Goal: Information Seeking & Learning: Learn about a topic

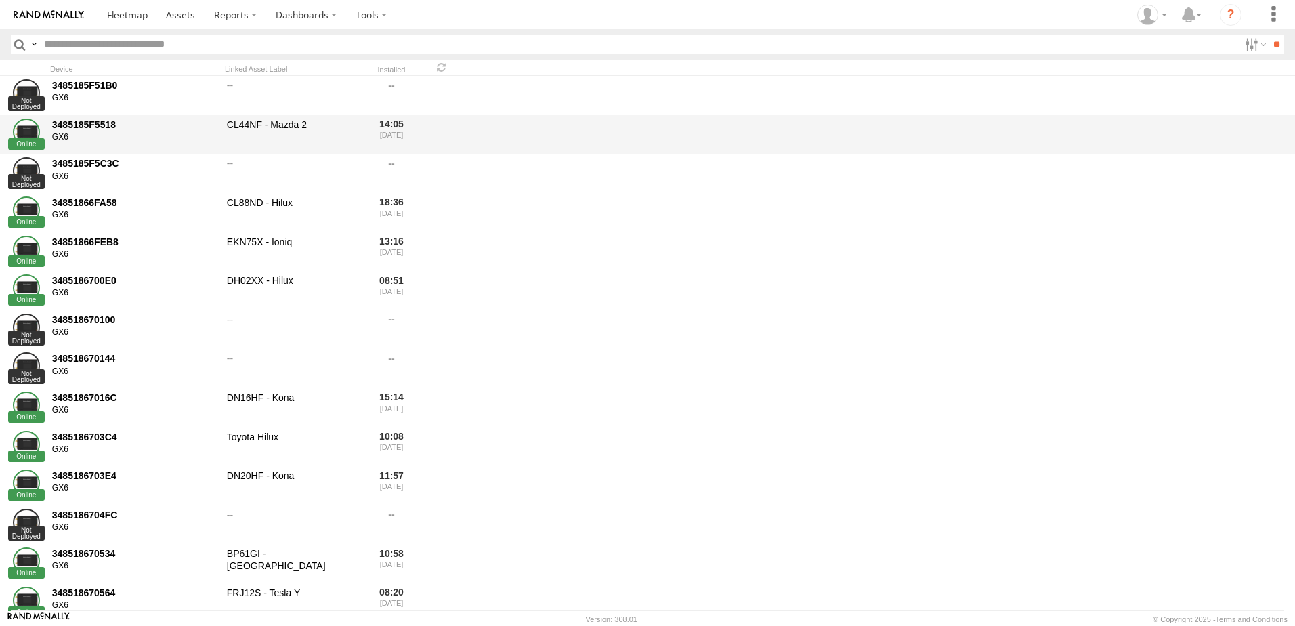
click at [81, 127] on div "3485185F5518" at bounding box center [134, 125] width 165 height 12
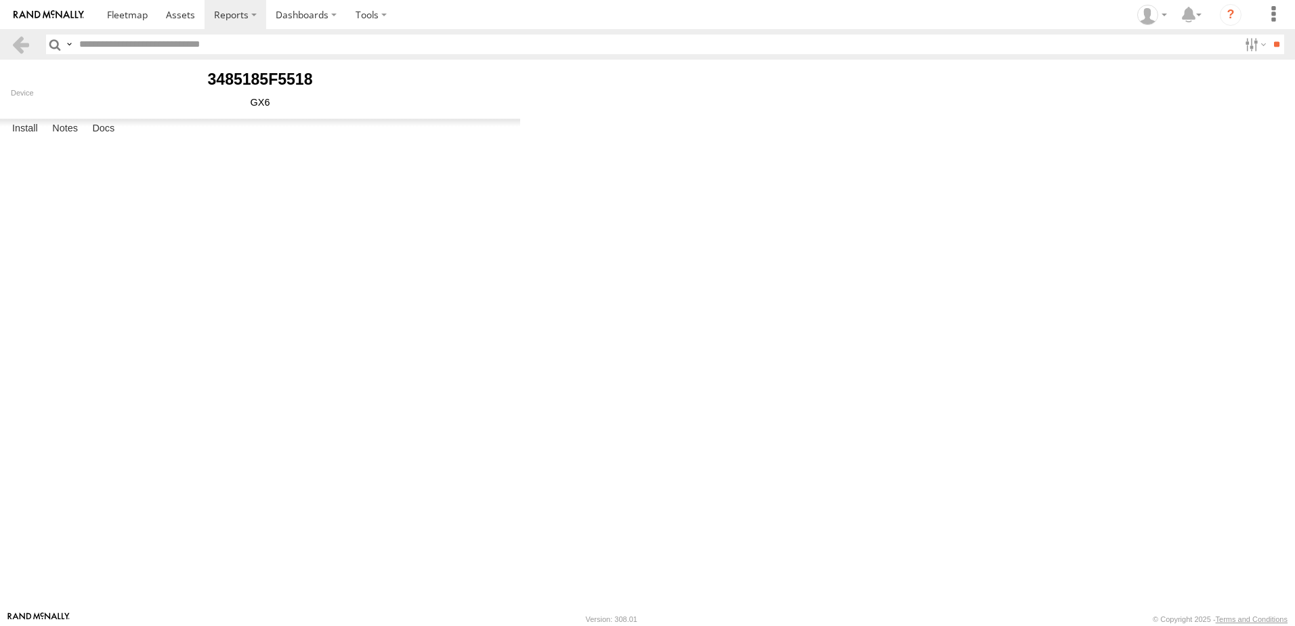
type input "**********"
select select "********"
type input "******"
type input "*****"
type input "******"
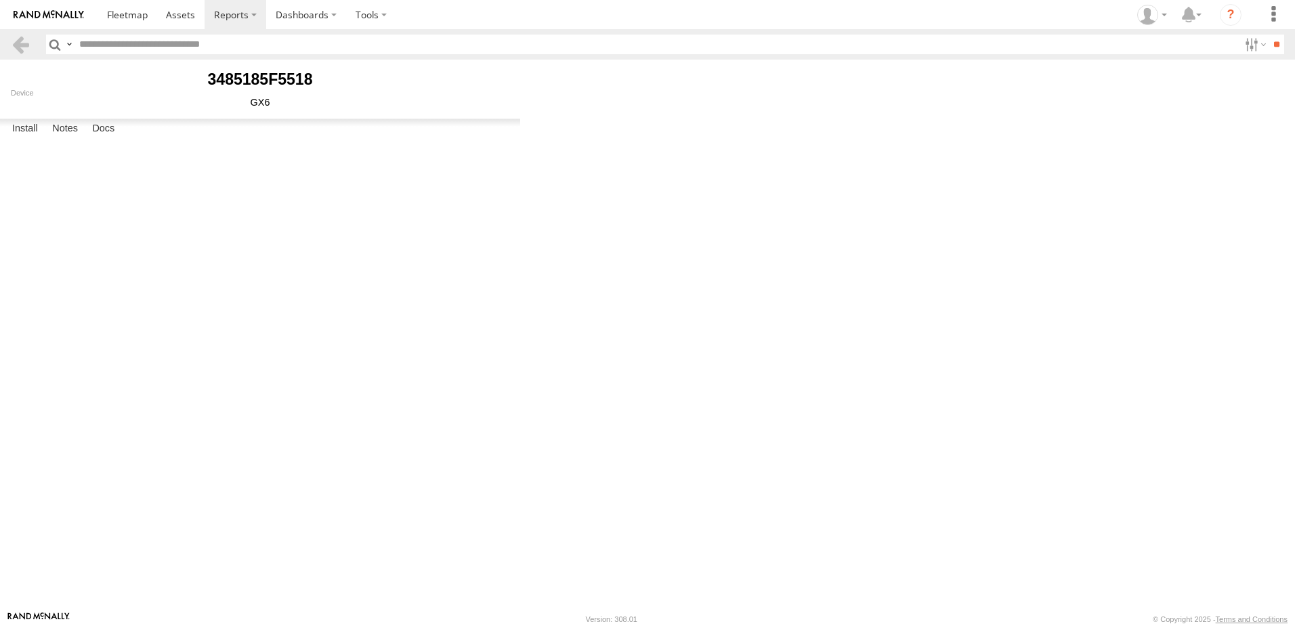
type input "**********"
click at [192, 7] on link at bounding box center [181, 14] width 48 height 29
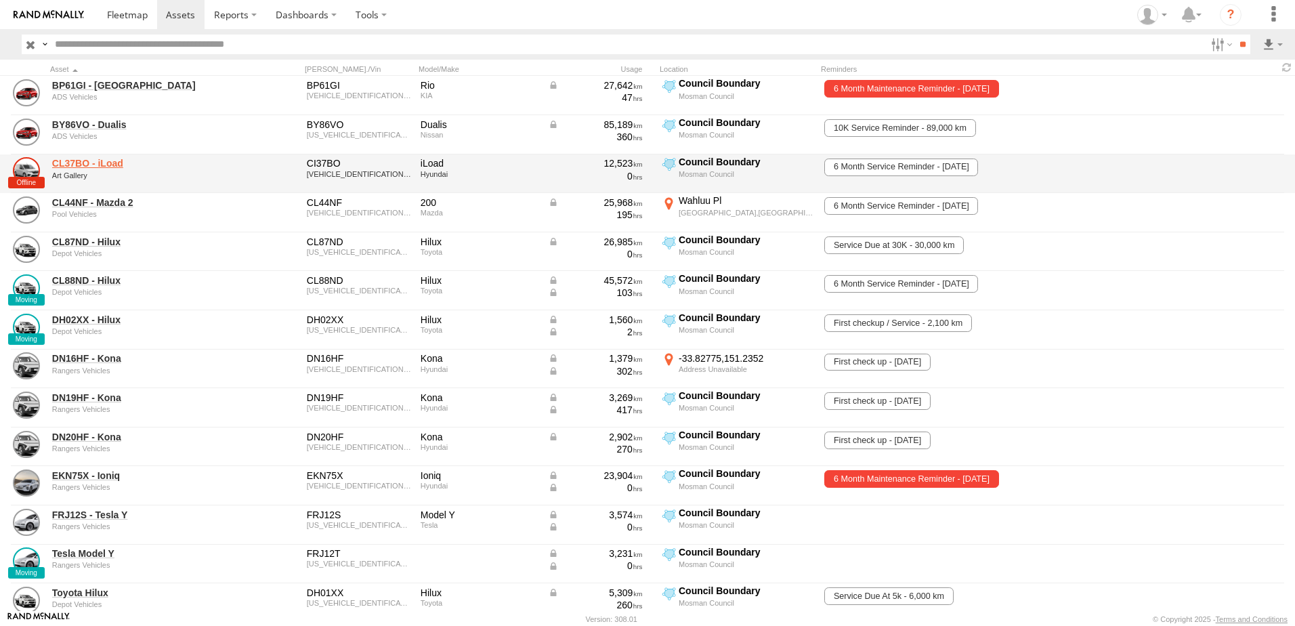
click at [60, 165] on link "CL37BO - iLoad" at bounding box center [145, 163] width 186 height 12
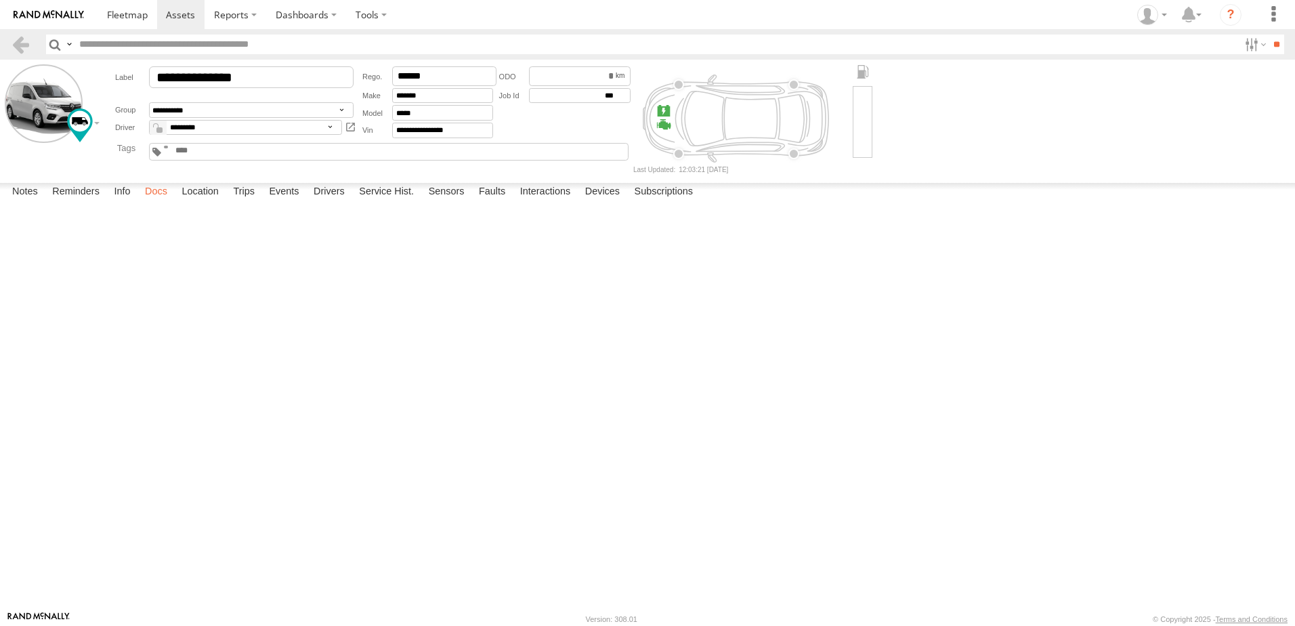
click at [168, 202] on label "Docs" at bounding box center [156, 192] width 36 height 19
click at [0, 0] on link at bounding box center [0, 0] width 0 height 0
click at [0, 0] on div "**********" at bounding box center [0, 0] width 0 height 0
click at [27, 47] on link at bounding box center [21, 45] width 20 height 20
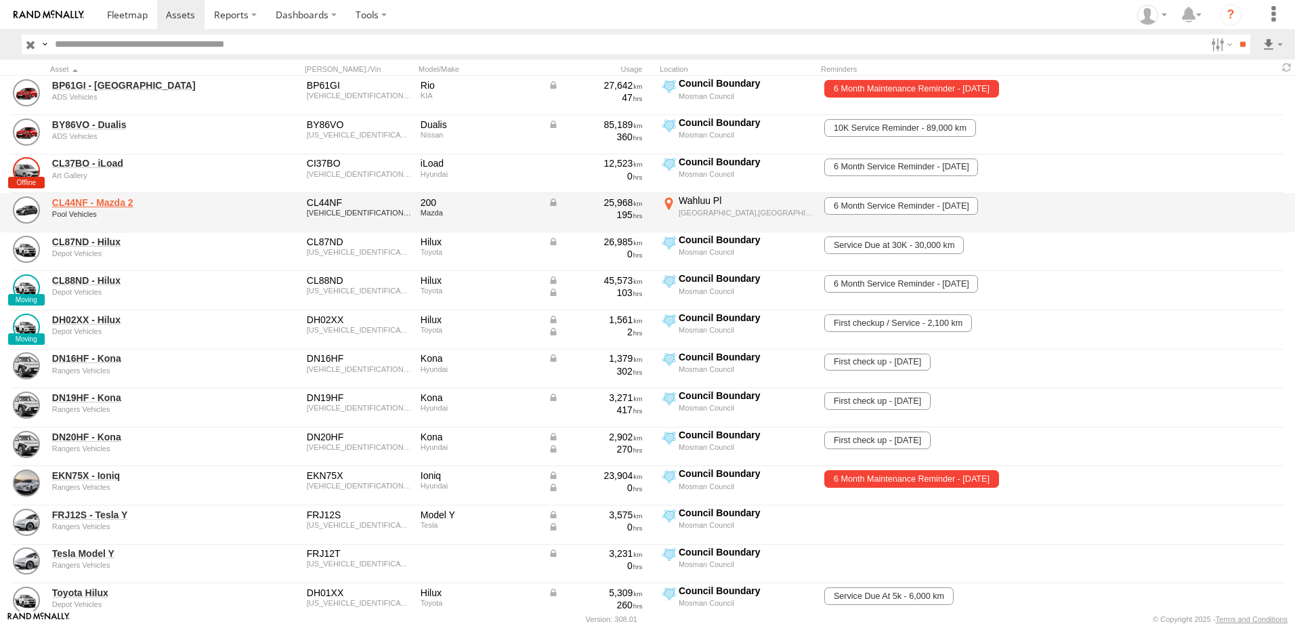
click at [93, 205] on link "CL44NF - Mazda 2" at bounding box center [145, 202] width 186 height 12
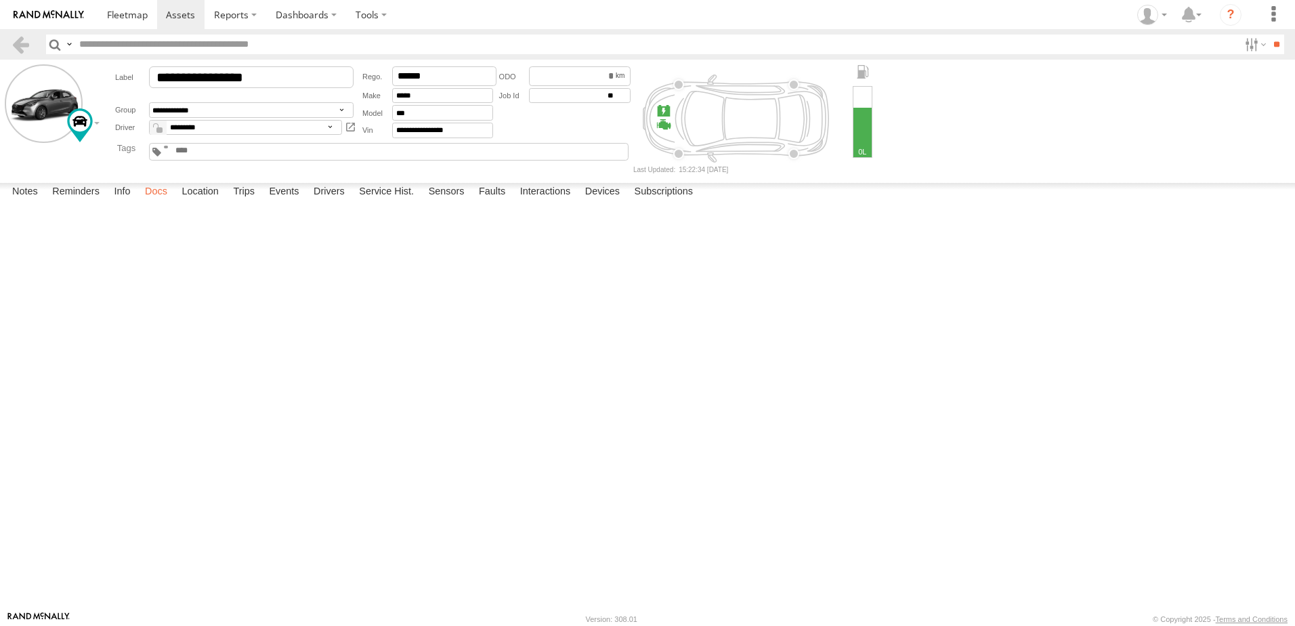
click at [150, 202] on label "Docs" at bounding box center [156, 192] width 36 height 19
click at [0, 0] on button at bounding box center [0, 0] width 0 height 0
type input "**********"
click at [0, 0] on div at bounding box center [0, 0] width 0 height 0
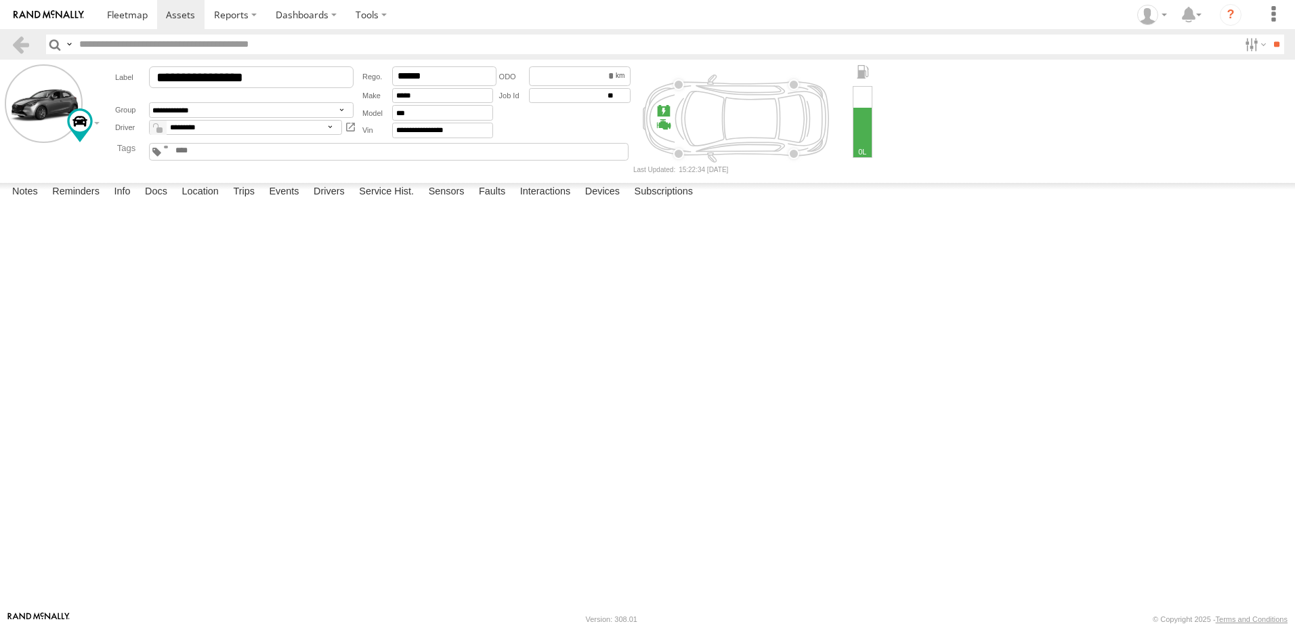
click at [1110, 121] on form "**********" at bounding box center [648, 118] width 1286 height 108
click at [0, 0] on progress at bounding box center [0, 0] width 0 height 0
click at [150, 202] on label "Docs" at bounding box center [156, 192] width 36 height 19
click at [18, 43] on link at bounding box center [21, 45] width 20 height 20
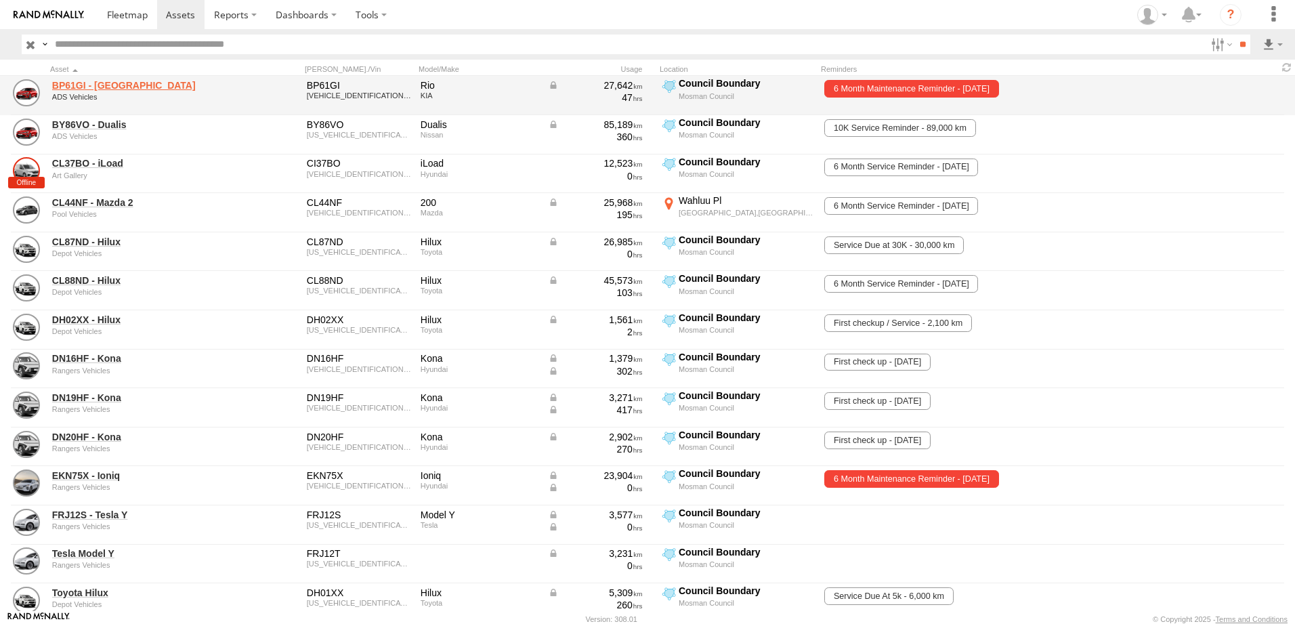
click at [85, 89] on link "BP61GI - [GEOGRAPHIC_DATA]" at bounding box center [145, 85] width 186 height 12
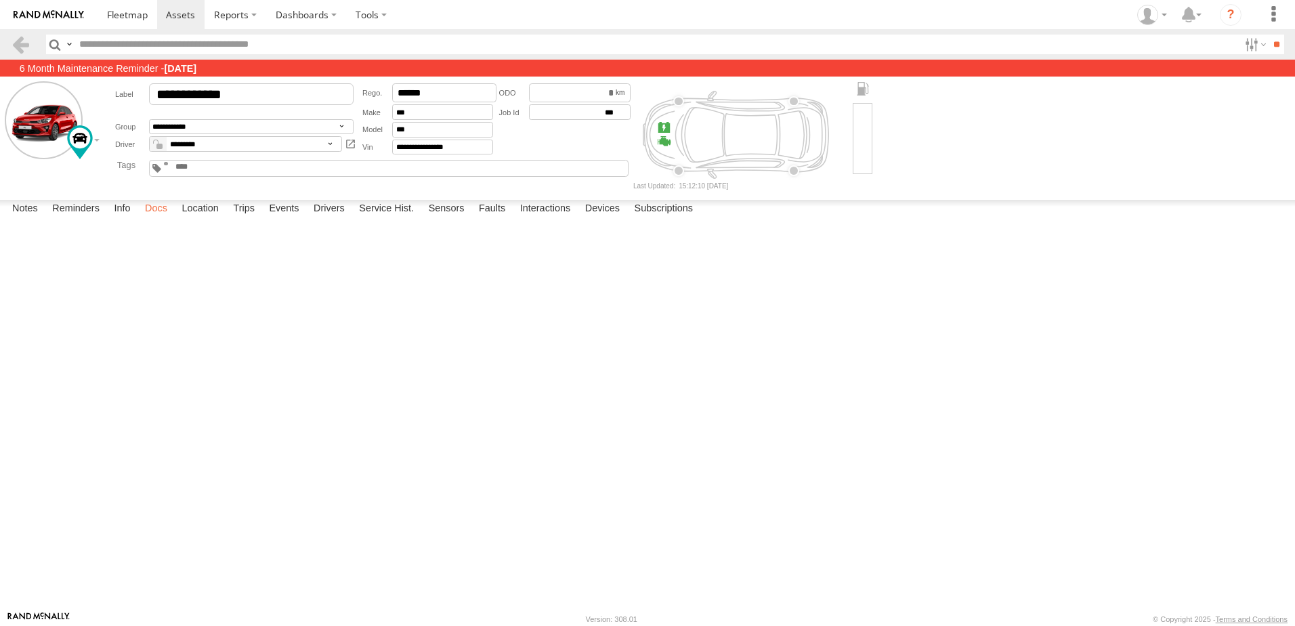
click at [158, 219] on label "Docs" at bounding box center [156, 209] width 36 height 19
click at [0, 0] on button at bounding box center [0, 0] width 0 height 0
type input "**********"
click at [0, 0] on form at bounding box center [0, 0] width 0 height 0
click at [155, 219] on label "Docs" at bounding box center [156, 209] width 36 height 19
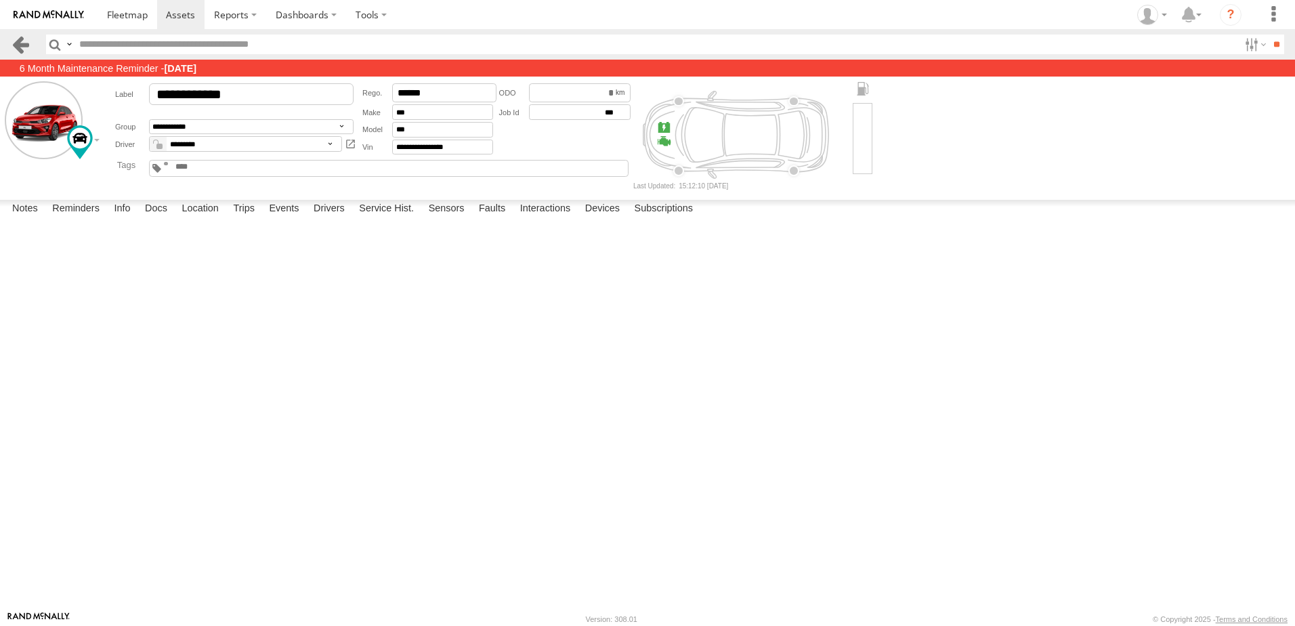
click at [24, 42] on link at bounding box center [21, 45] width 20 height 20
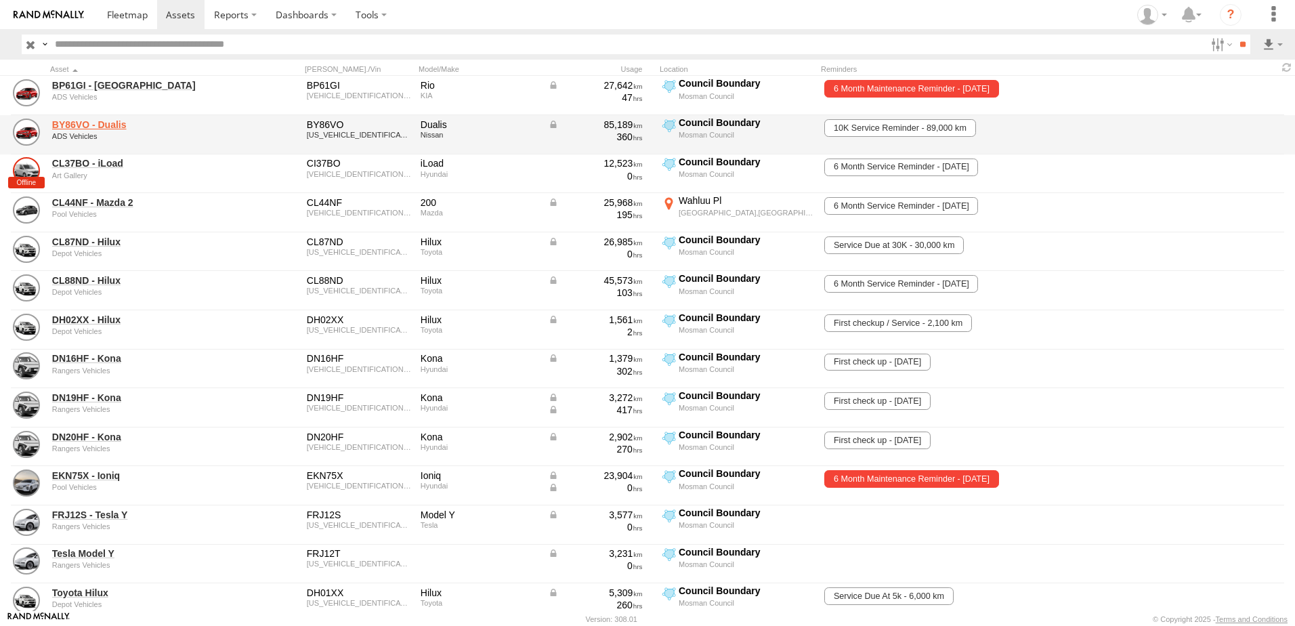
click at [112, 124] on link "BY86VO - Dualis" at bounding box center [145, 125] width 186 height 12
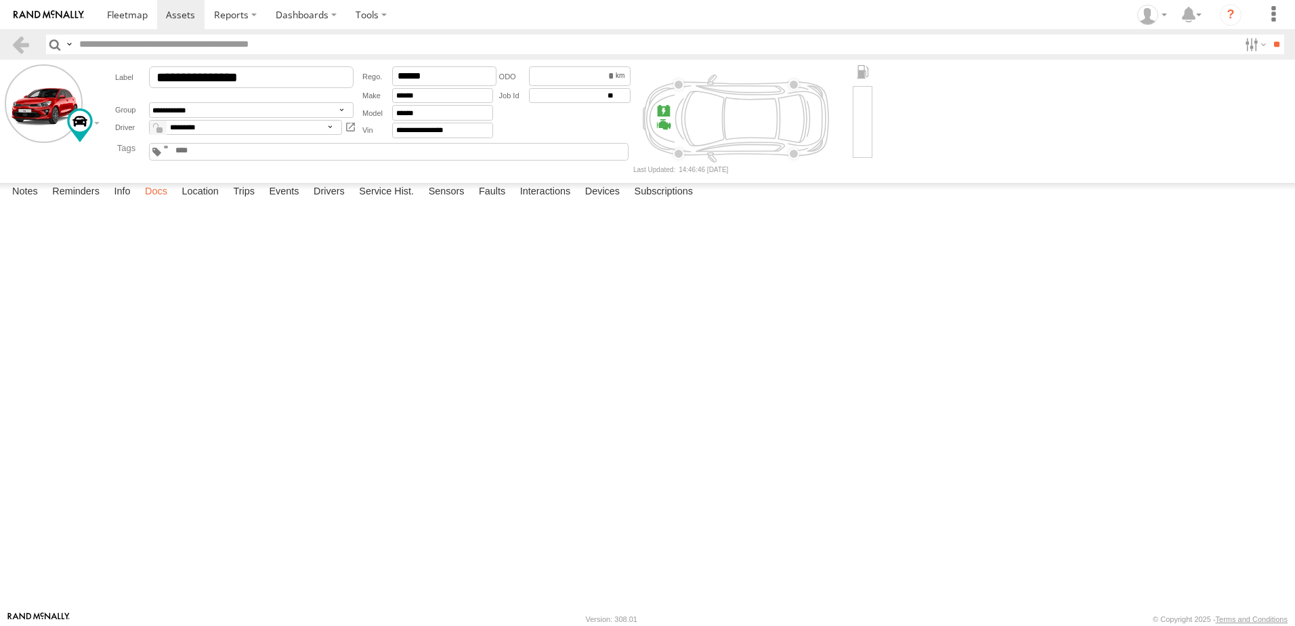
click at [160, 202] on label "Docs" at bounding box center [156, 192] width 36 height 19
click at [0, 0] on button at bounding box center [0, 0] width 0 height 0
type input "**********"
click at [26, 47] on link at bounding box center [21, 45] width 20 height 20
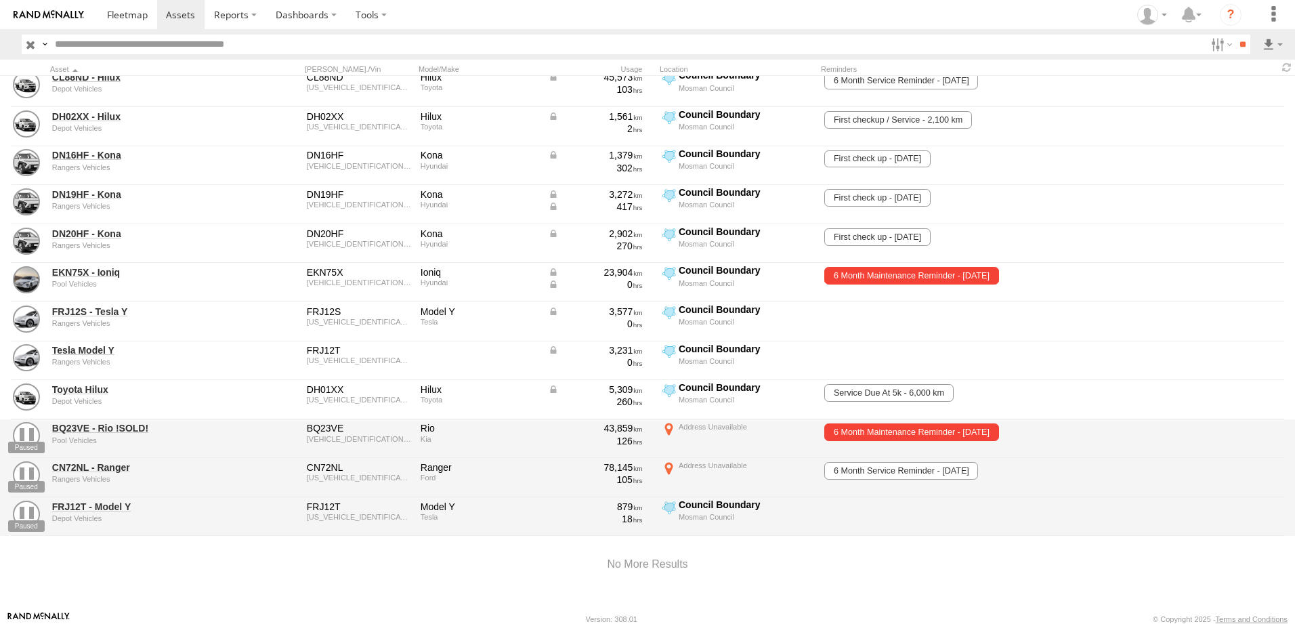
scroll to position [212, 0]
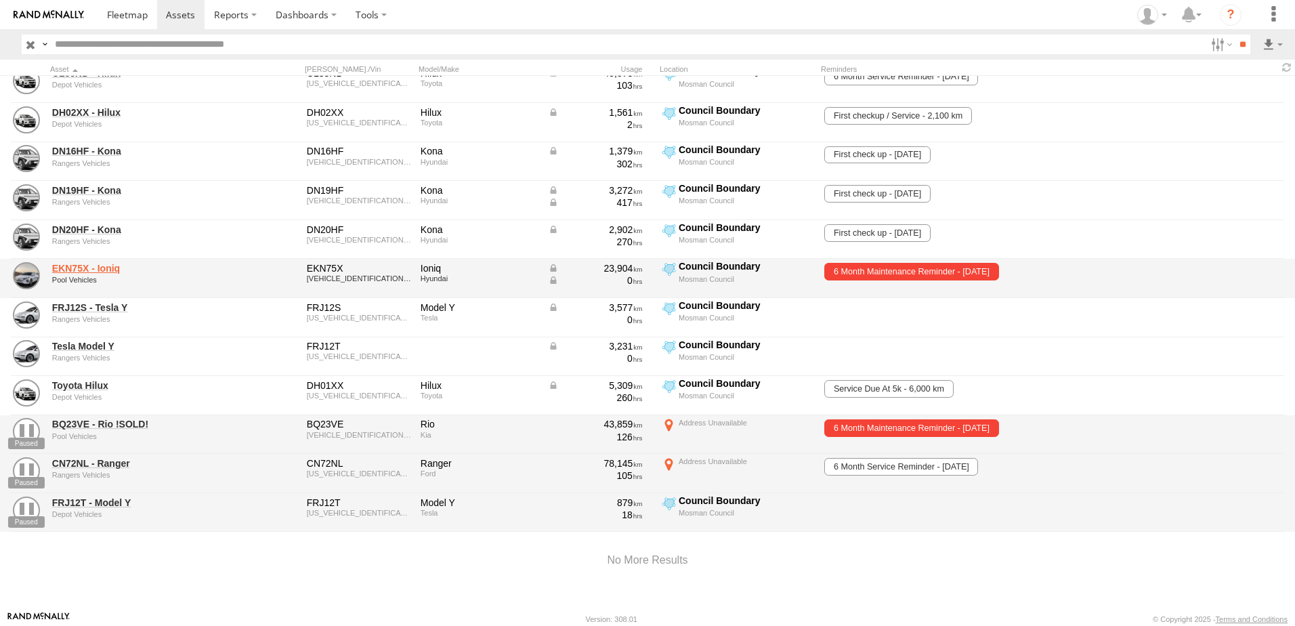
click at [66, 262] on link "EKN75X - Ioniq" at bounding box center [145, 268] width 186 height 12
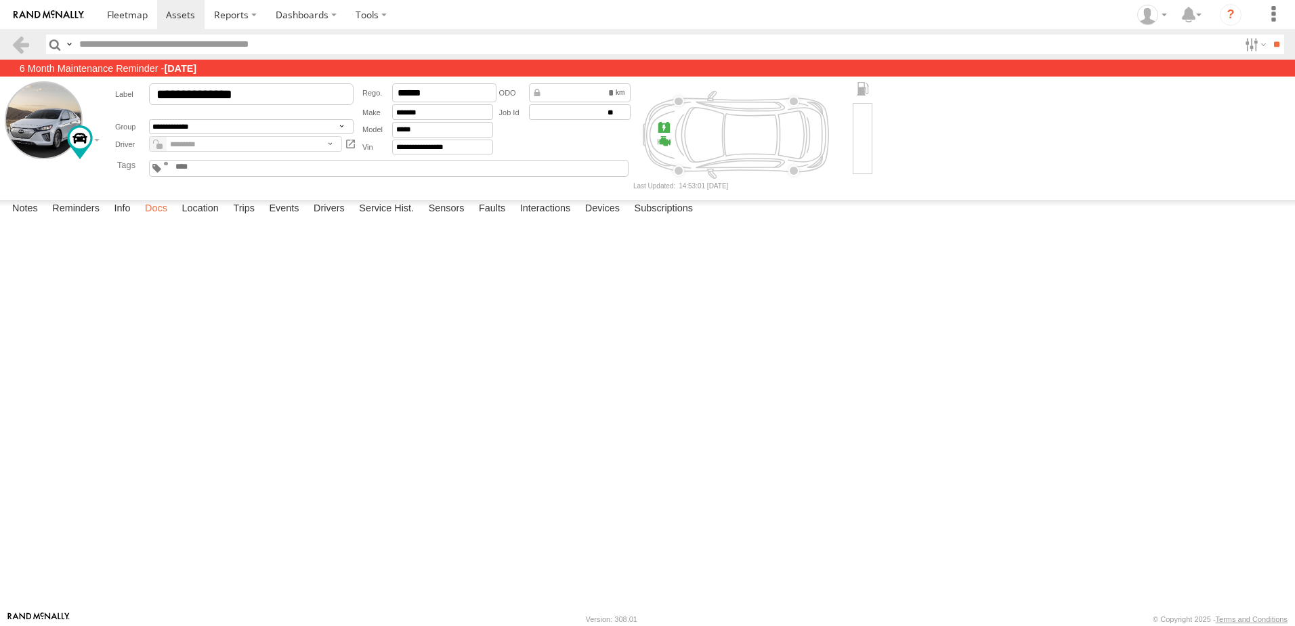
click at [165, 219] on label "Docs" at bounding box center [156, 209] width 36 height 19
click at [0, 0] on button at bounding box center [0, 0] width 0 height 0
type input "**********"
click at [20, 41] on link at bounding box center [21, 45] width 20 height 20
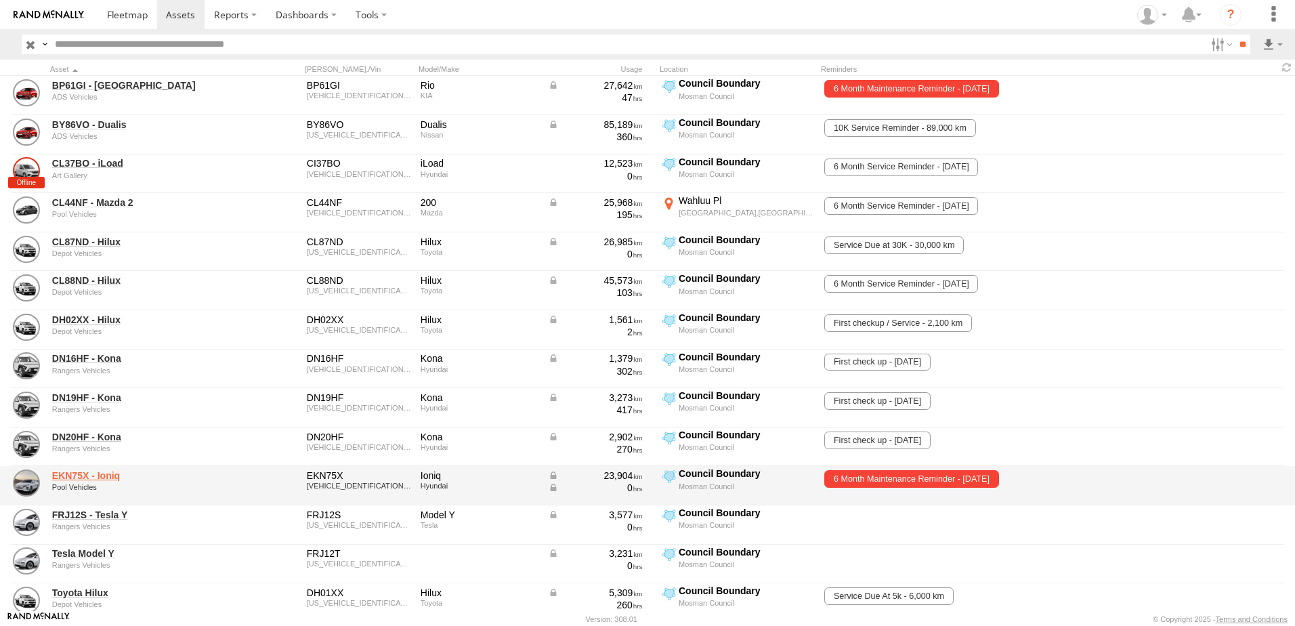
click at [100, 473] on link "EKN75X - Ioniq" at bounding box center [145, 475] width 186 height 12
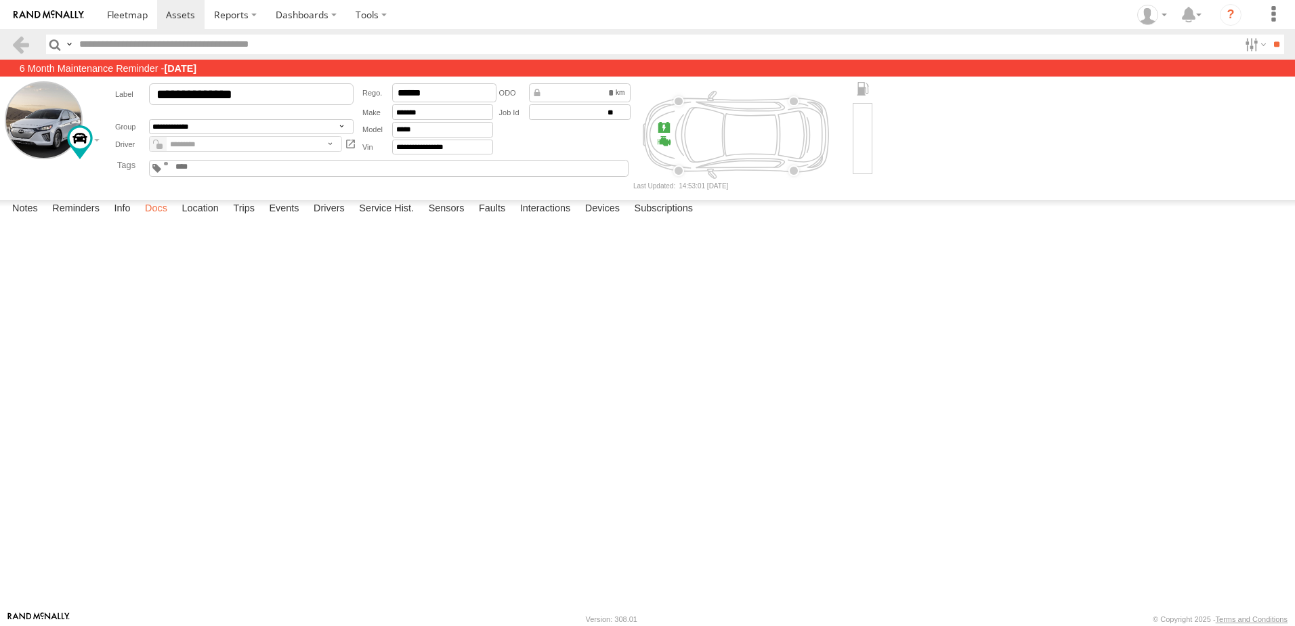
click at [153, 219] on label "Docs" at bounding box center [156, 209] width 36 height 19
click at [0, 0] on button at bounding box center [0, 0] width 0 height 0
type input "**********"
click at [0, 0] on button at bounding box center [0, 0] width 0 height 0
type input "**********"
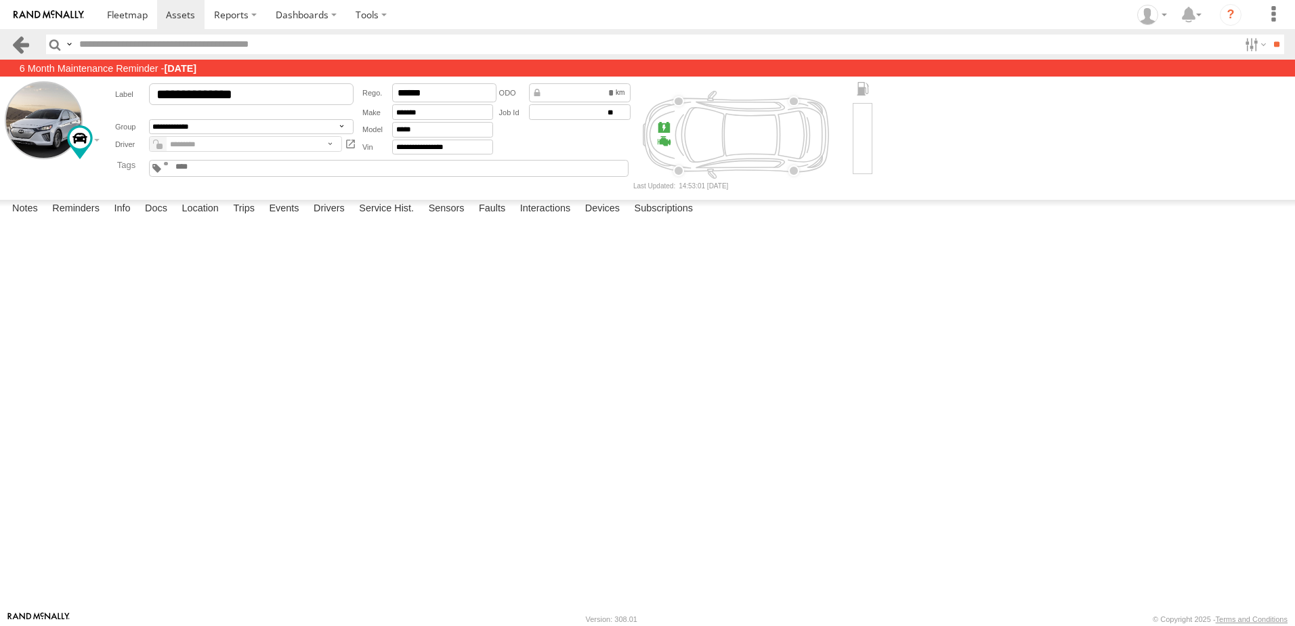
click at [27, 46] on link at bounding box center [21, 45] width 20 height 20
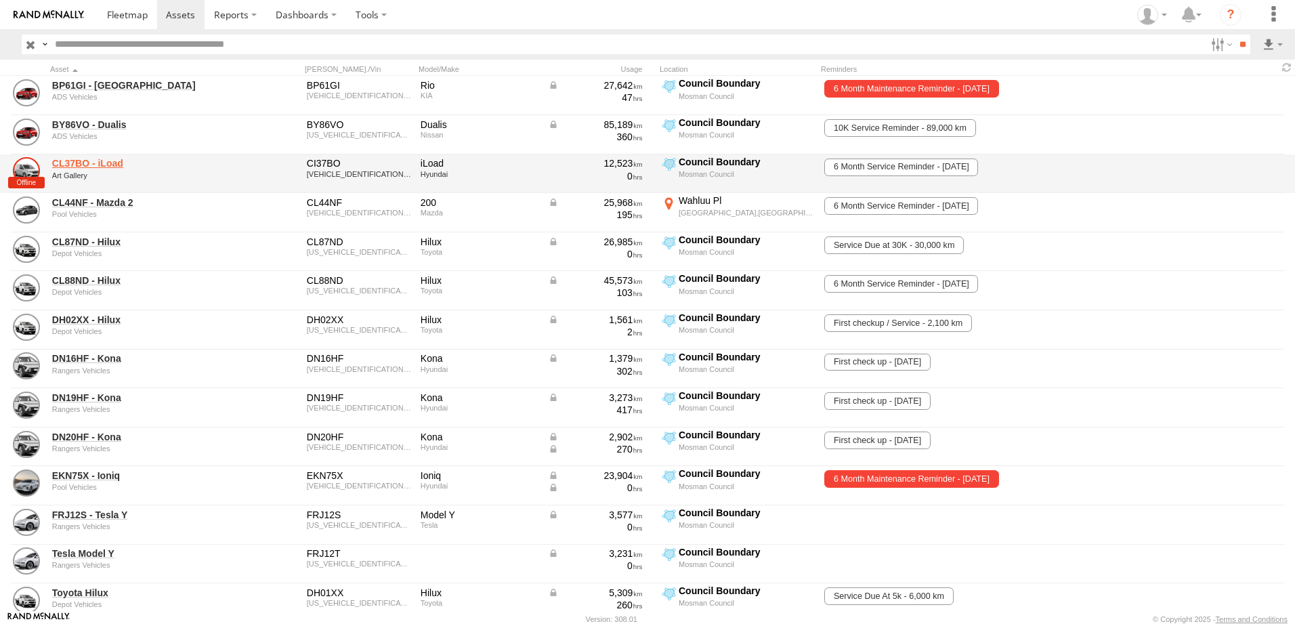
click at [88, 161] on link "CL37BO - iLoad" at bounding box center [145, 163] width 186 height 12
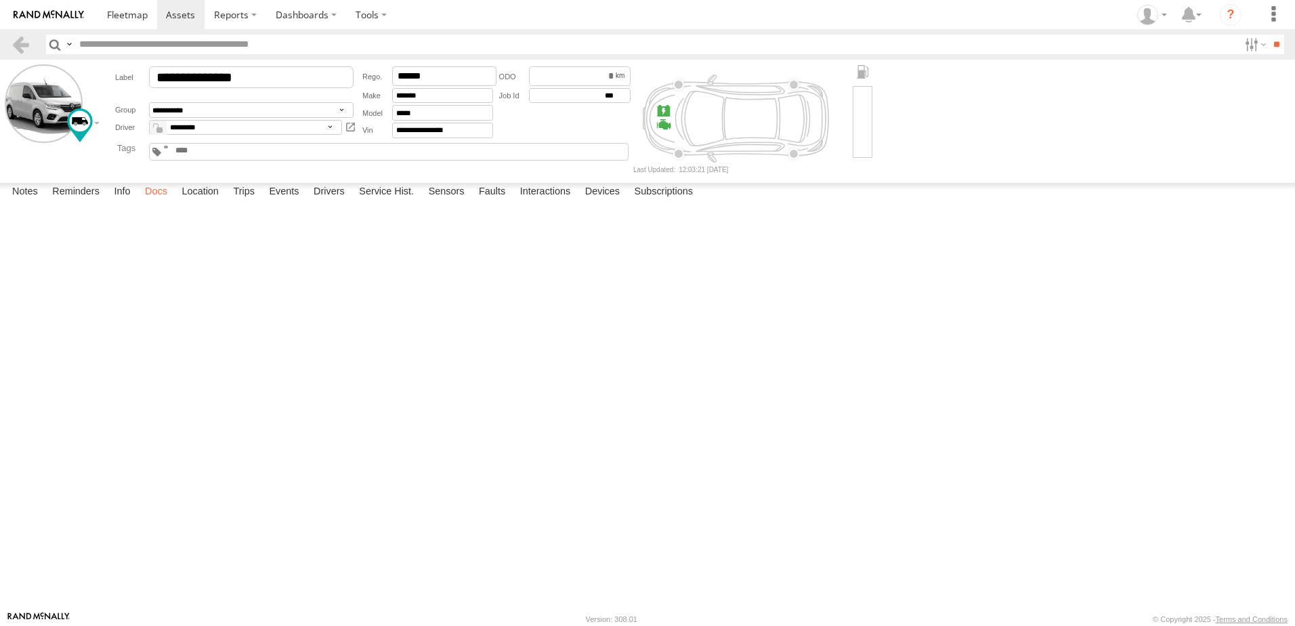
click at [148, 202] on label "Docs" at bounding box center [156, 192] width 36 height 19
click at [0, 0] on button at bounding box center [0, 0] width 0 height 0
type input "**********"
click at [23, 50] on link at bounding box center [21, 45] width 20 height 20
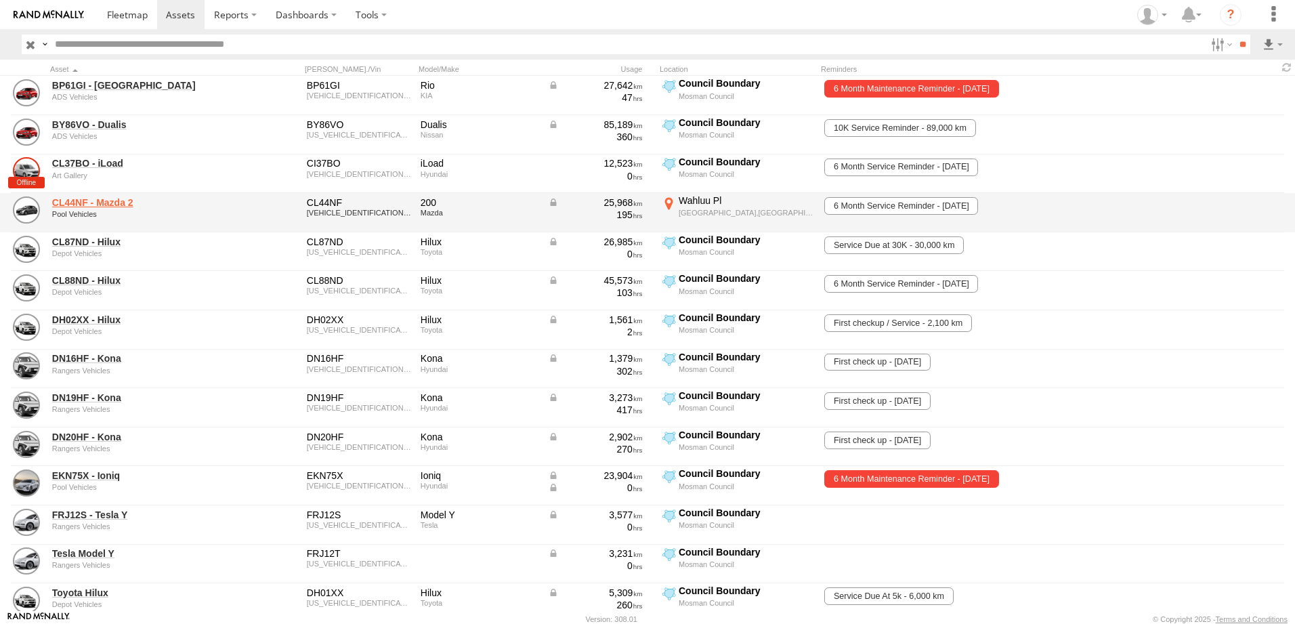
click at [85, 203] on link "CL44NF - Mazda 2" at bounding box center [145, 202] width 186 height 12
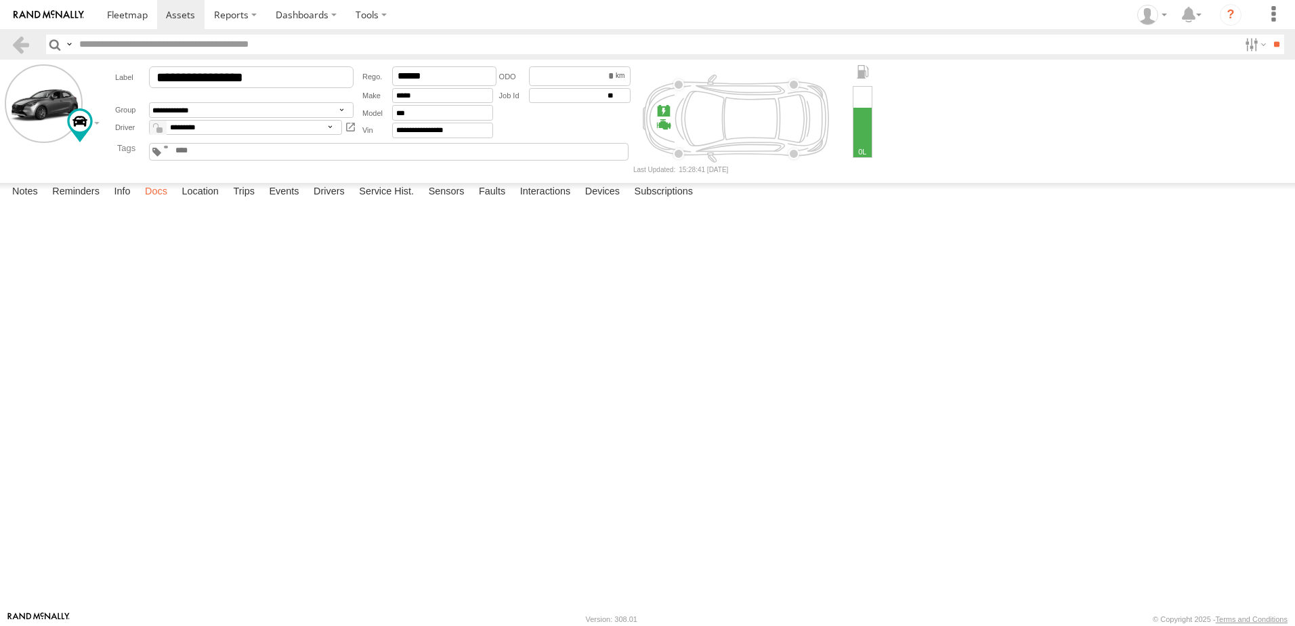
click at [149, 202] on label "Docs" at bounding box center [156, 192] width 36 height 19
click at [0, 0] on button at bounding box center [0, 0] width 0 height 0
type input "**********"
click at [14, 45] on link at bounding box center [21, 45] width 20 height 20
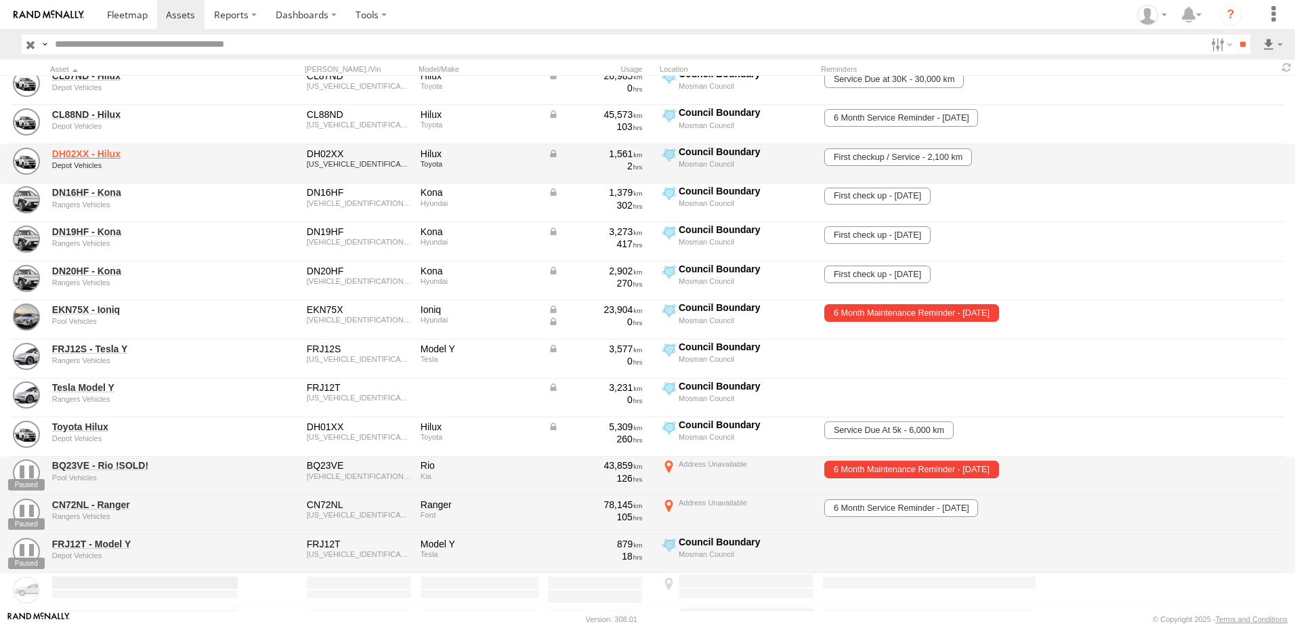
scroll to position [203, 0]
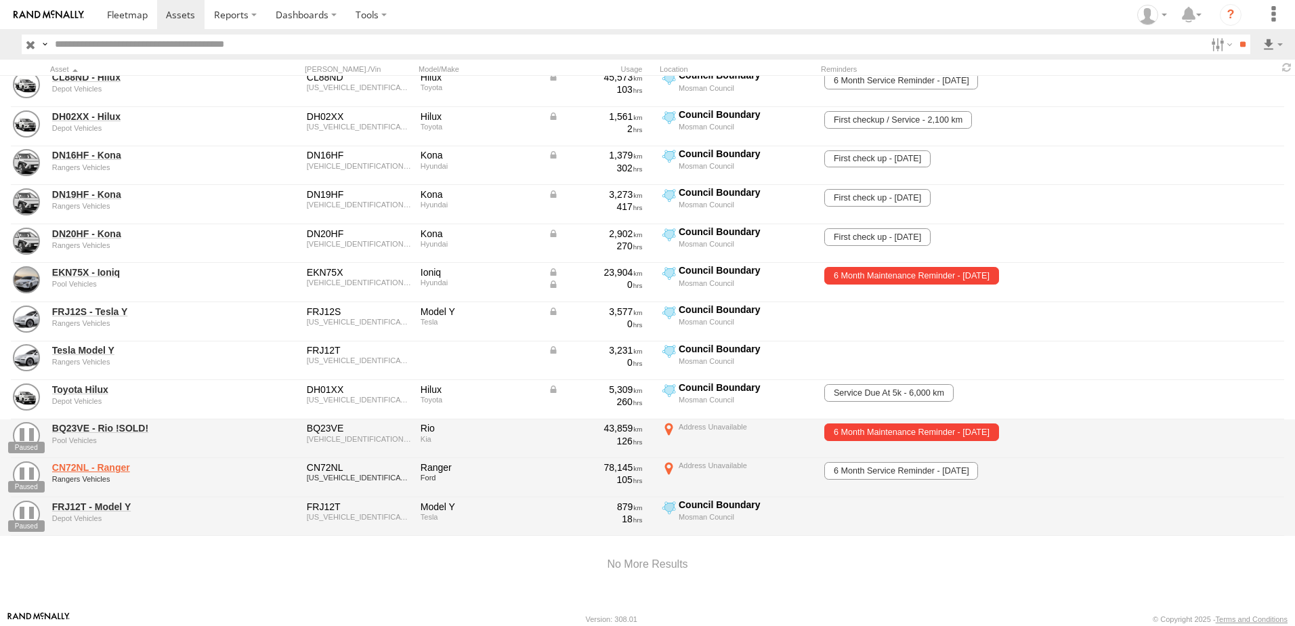
click at [101, 466] on link "CN72NL - Ranger" at bounding box center [145, 467] width 186 height 12
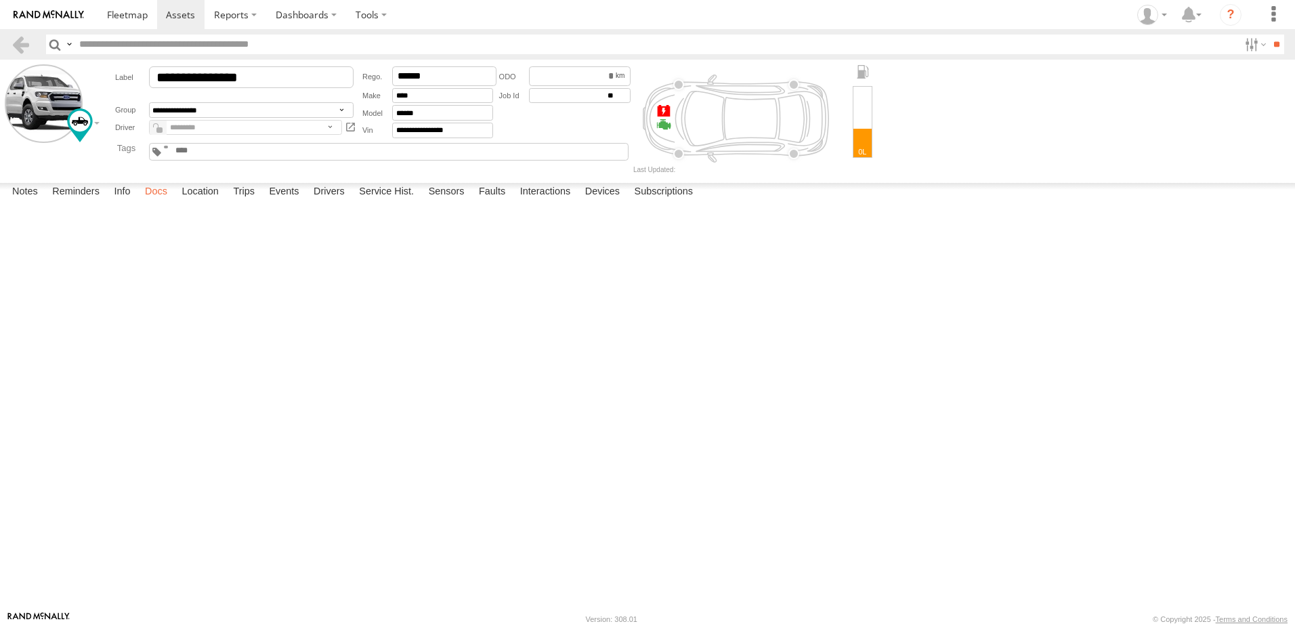
click at [149, 202] on label "Docs" at bounding box center [156, 192] width 36 height 19
click at [0, 0] on button at bounding box center [0, 0] width 0 height 0
type input "**********"
click at [20, 40] on link at bounding box center [21, 45] width 20 height 20
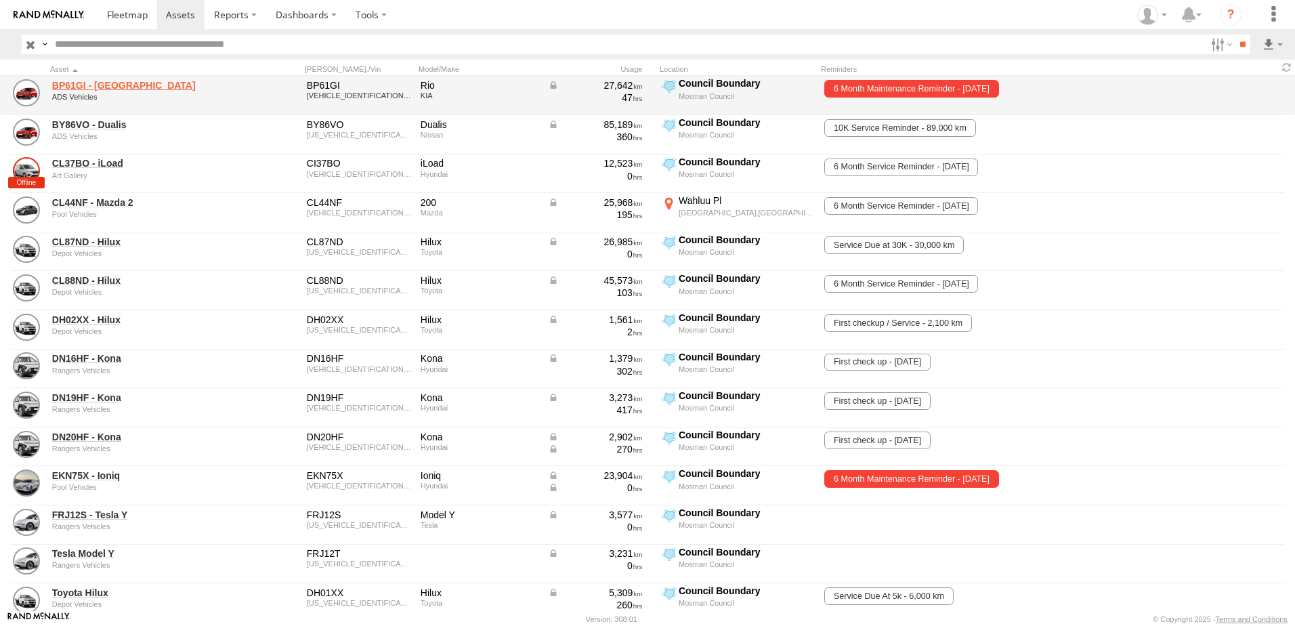
click at [75, 89] on link "BP61GI - [GEOGRAPHIC_DATA]" at bounding box center [145, 85] width 186 height 12
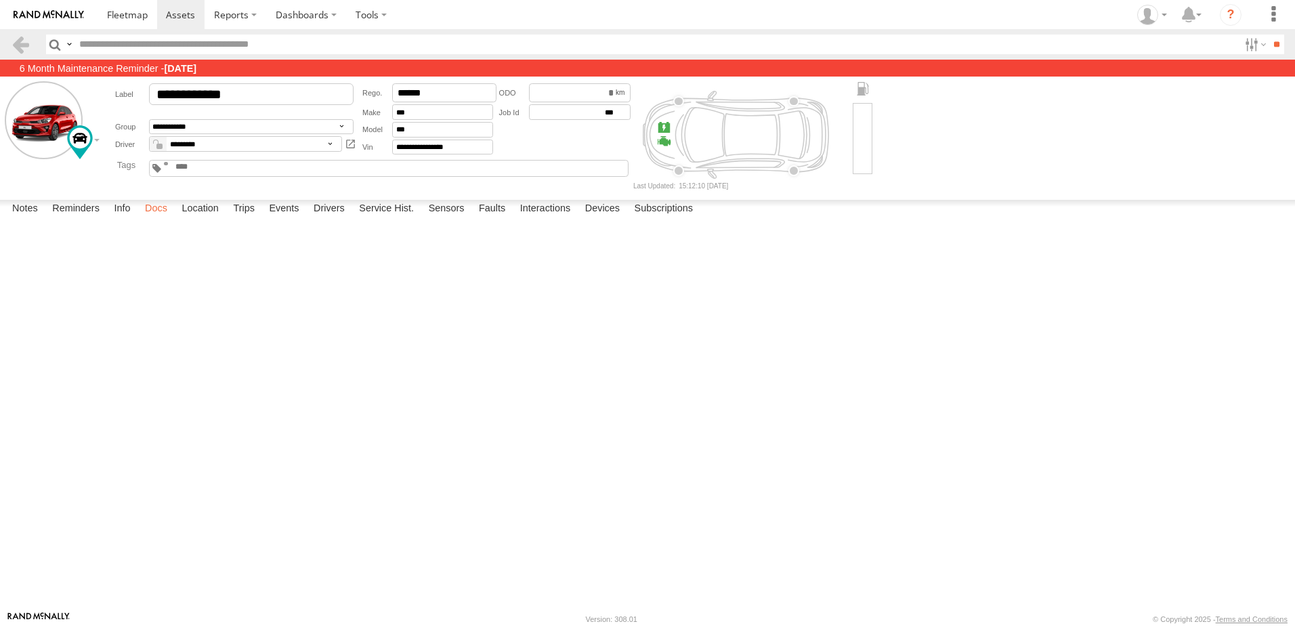
click at [151, 219] on label "Docs" at bounding box center [156, 209] width 36 height 19
click at [0, 0] on button at bounding box center [0, 0] width 0 height 0
click at [30, 42] on link at bounding box center [21, 45] width 20 height 20
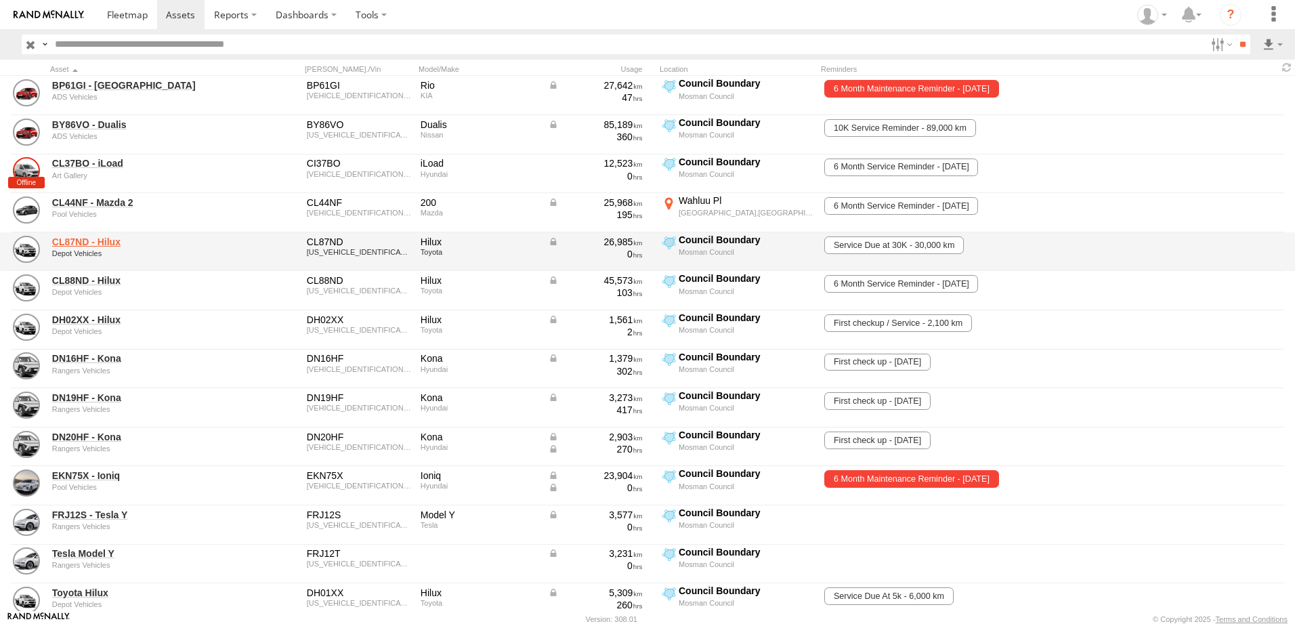
click at [112, 243] on link "CL87ND - Hilux" at bounding box center [145, 242] width 186 height 12
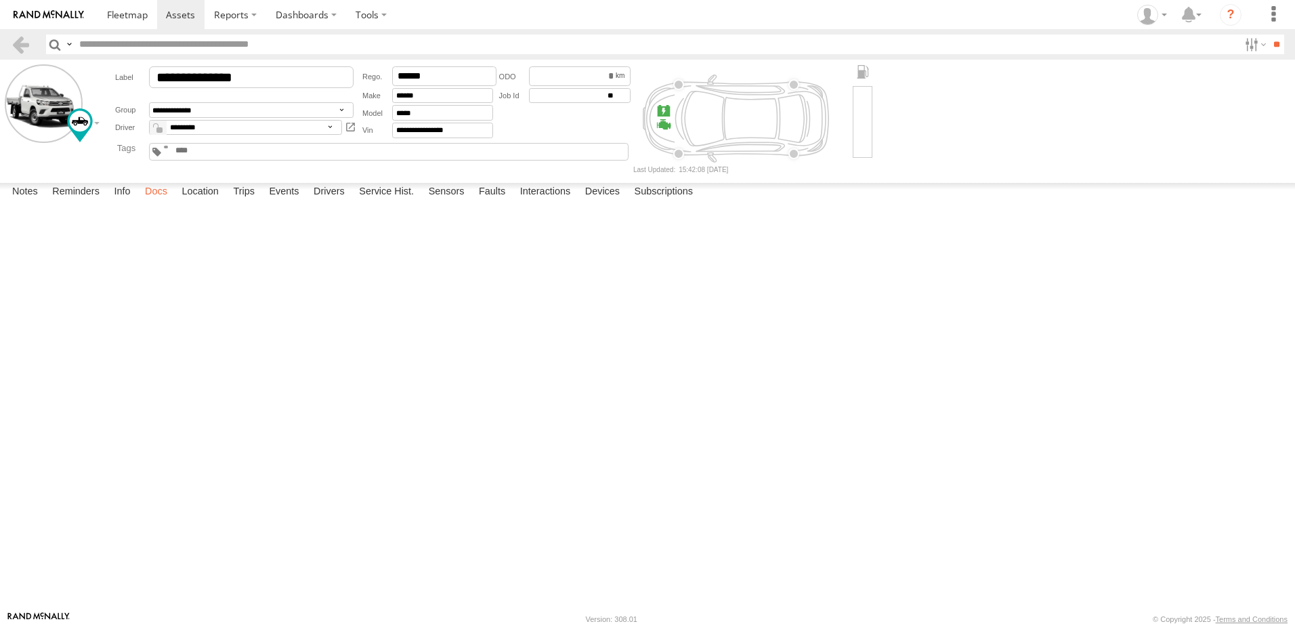
click at [159, 202] on label "Docs" at bounding box center [156, 192] width 36 height 19
click at [0, 0] on button at bounding box center [0, 0] width 0 height 0
type input "**********"
click at [33, 53] on section at bounding box center [23, 45] width 24 height 20
click at [22, 43] on link at bounding box center [21, 45] width 20 height 20
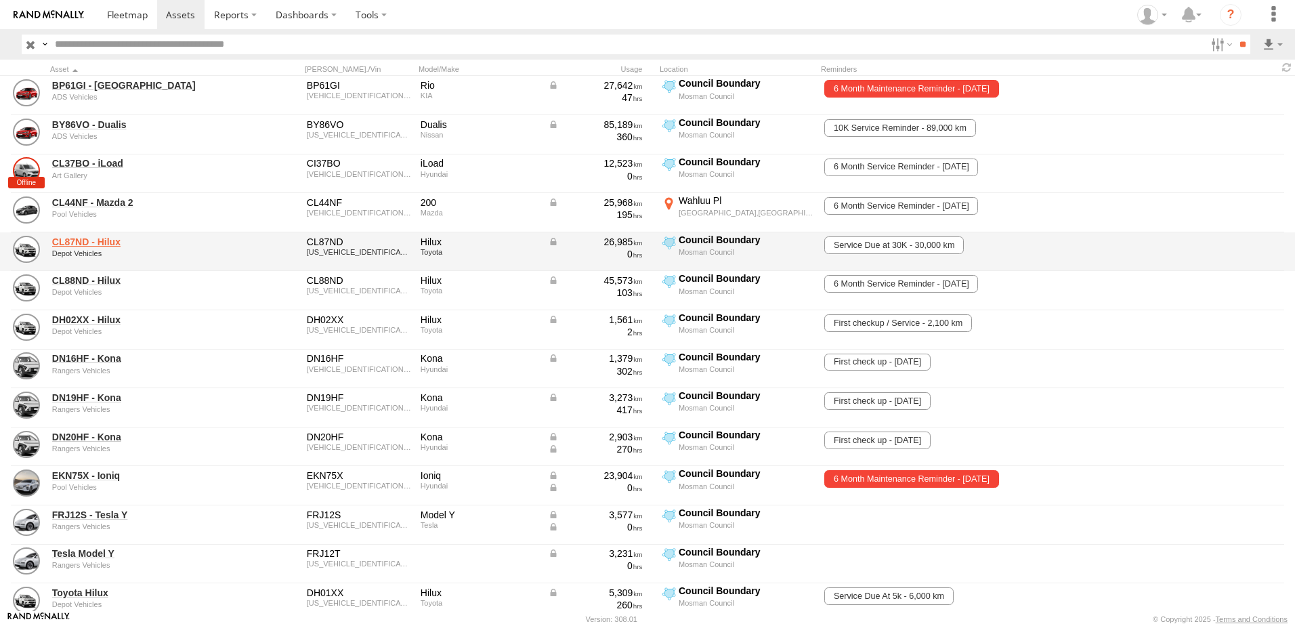
click at [92, 240] on link "CL87ND - Hilux" at bounding box center [145, 242] width 186 height 12
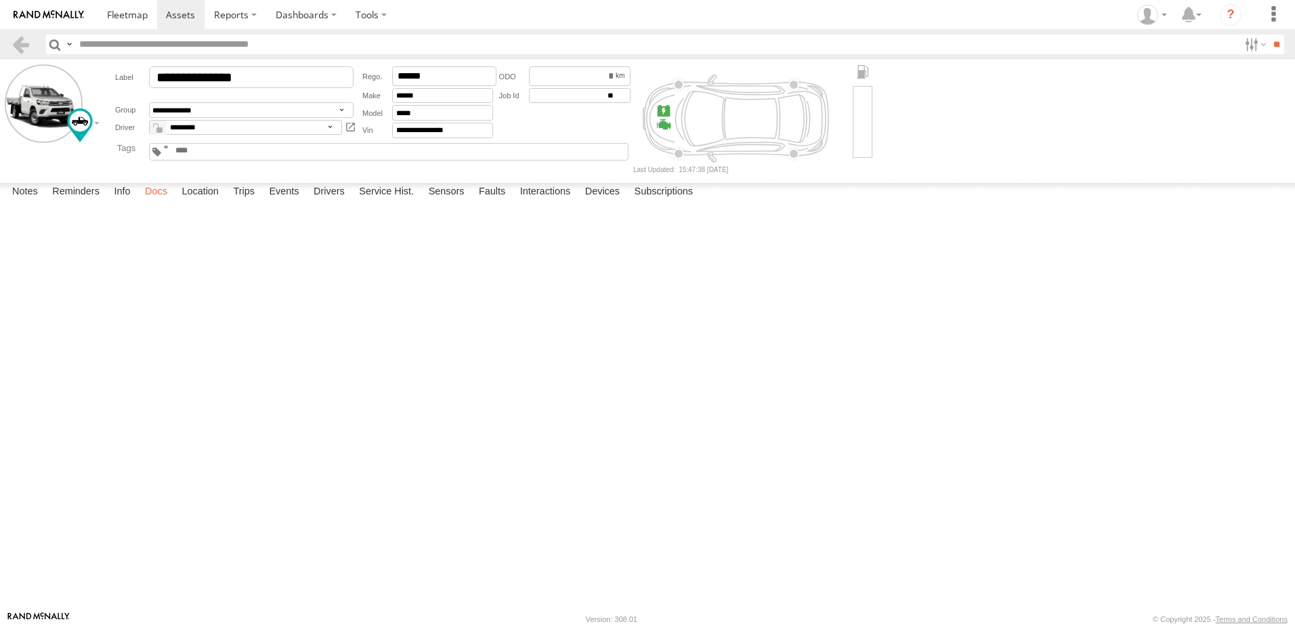
click at [151, 202] on label "Docs" at bounding box center [156, 192] width 36 height 19
click at [0, 0] on button at bounding box center [0, 0] width 0 height 0
type input "**********"
click at [18, 54] on link at bounding box center [21, 45] width 20 height 20
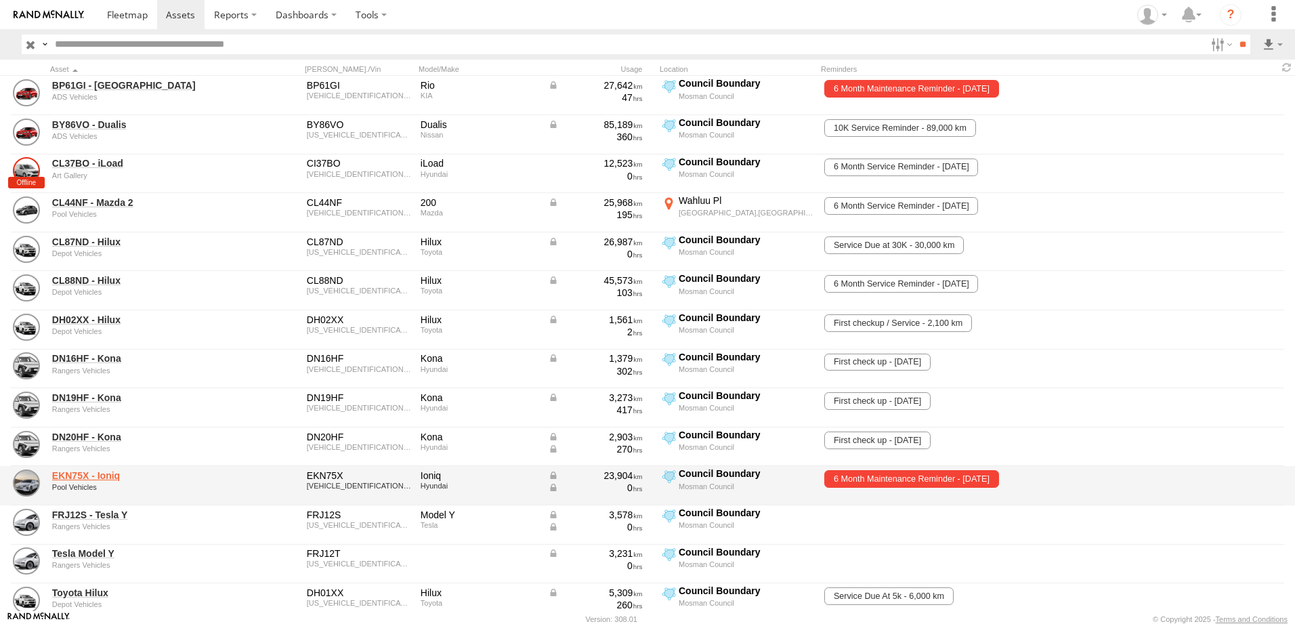
click at [102, 476] on link "EKN75X - Ioniq" at bounding box center [145, 475] width 186 height 12
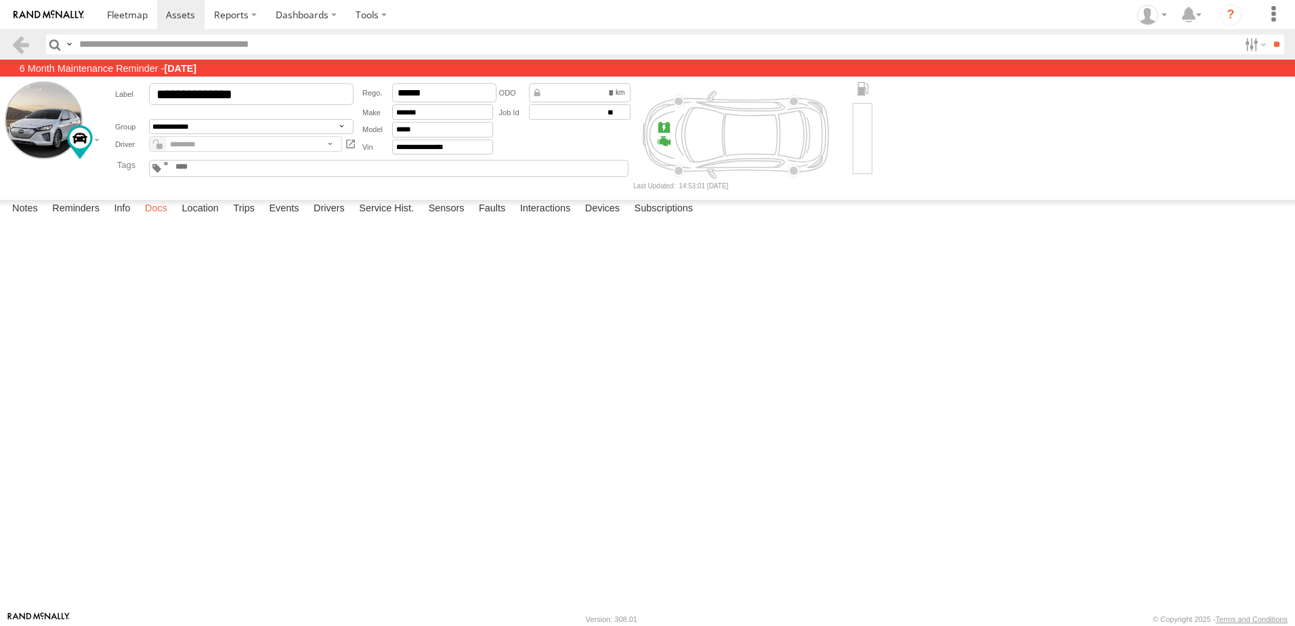
click at [171, 219] on label "Docs" at bounding box center [156, 209] width 36 height 19
click at [0, 0] on button at bounding box center [0, 0] width 0 height 0
type input "**********"
click at [37, 41] on header "Search Query Asset ID Asset Label Registration Manufacturer Model VIN Job ID" at bounding box center [647, 44] width 1295 height 30
click at [33, 41] on section at bounding box center [23, 45] width 24 height 20
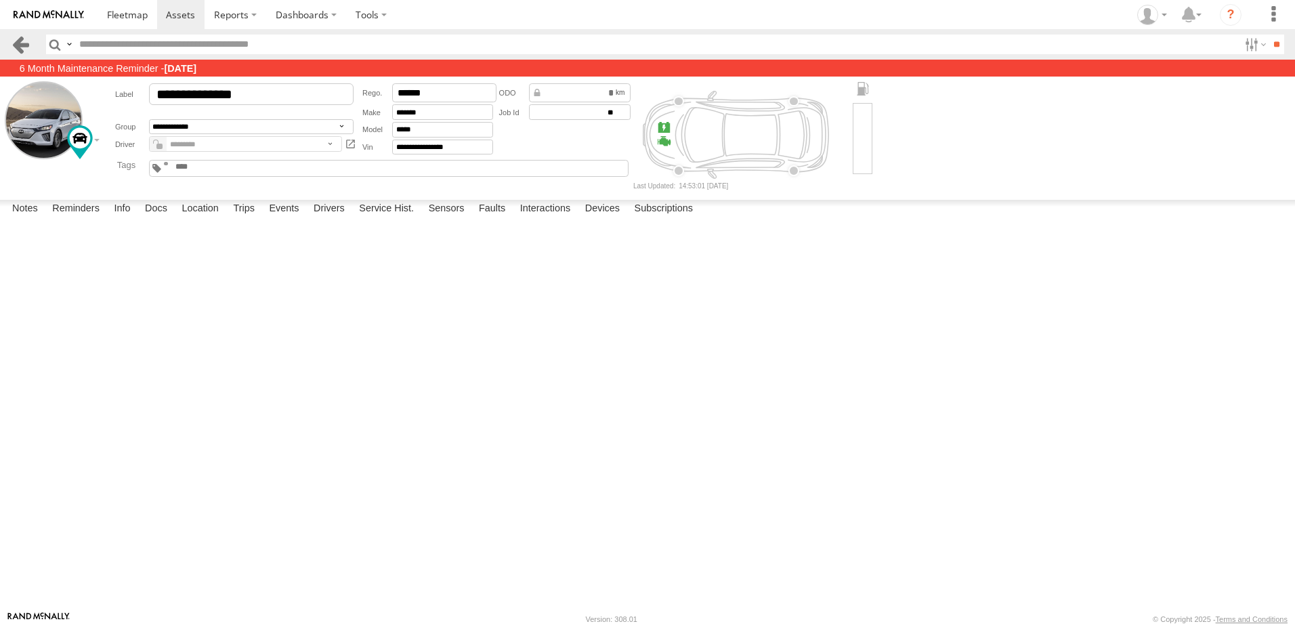
click at [26, 43] on link at bounding box center [21, 45] width 20 height 20
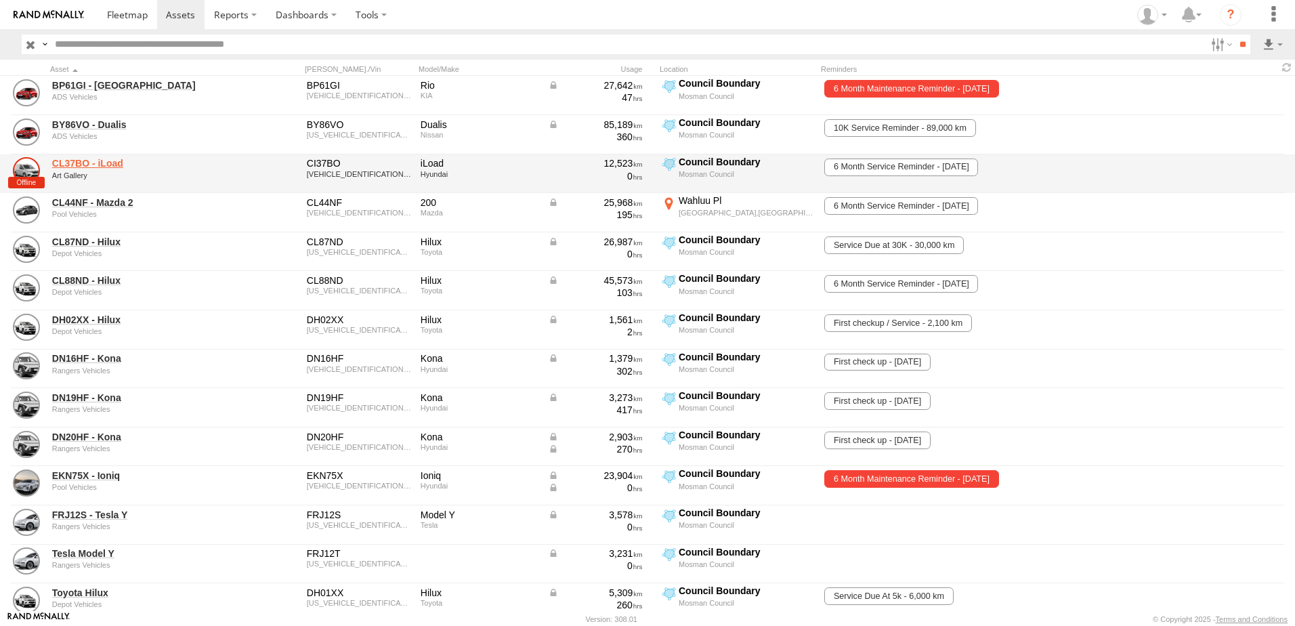
click at [98, 164] on link "CL37BO - iLoad" at bounding box center [145, 163] width 186 height 12
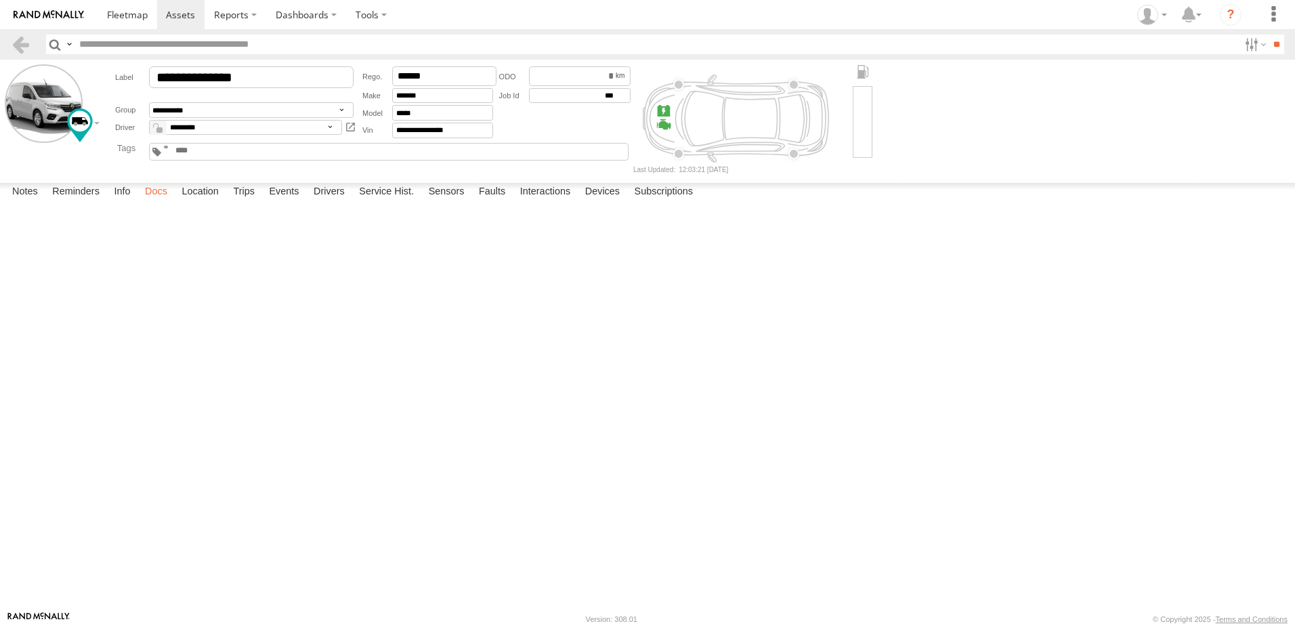
click at [162, 202] on label "Docs" at bounding box center [156, 192] width 36 height 19
click at [0, 0] on button at bounding box center [0, 0] width 0 height 0
type input "**********"
click at [29, 39] on link at bounding box center [21, 45] width 20 height 20
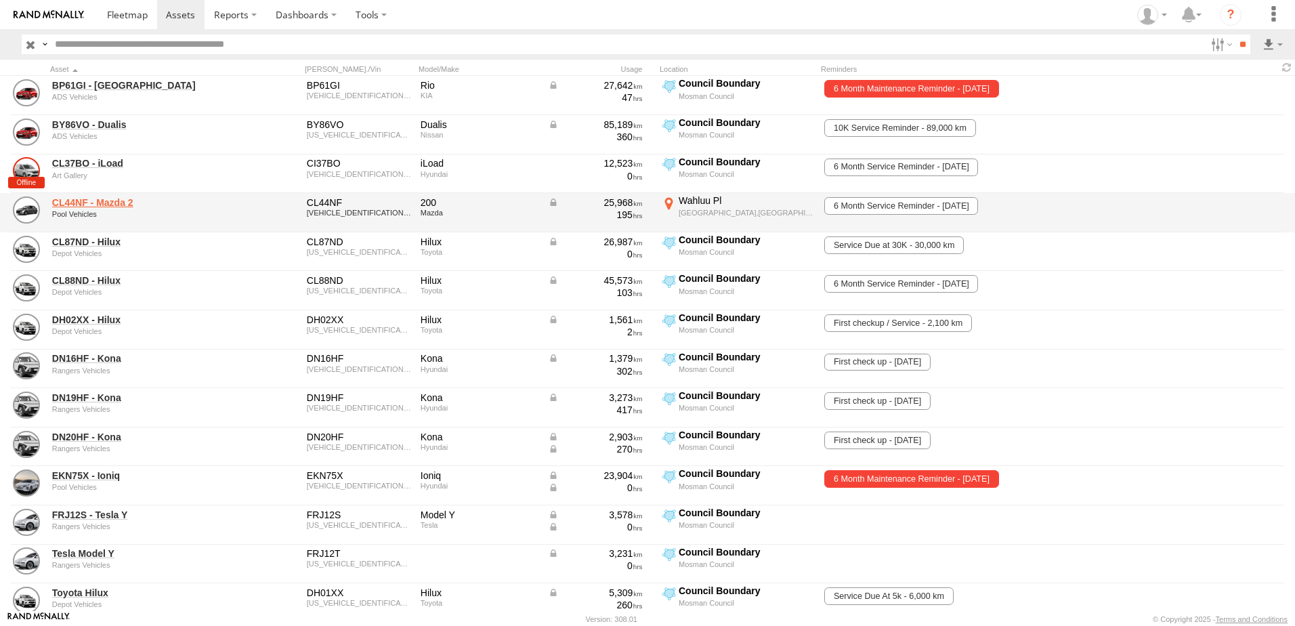
click at [112, 205] on link "CL44NF - Mazda 2" at bounding box center [145, 202] width 186 height 12
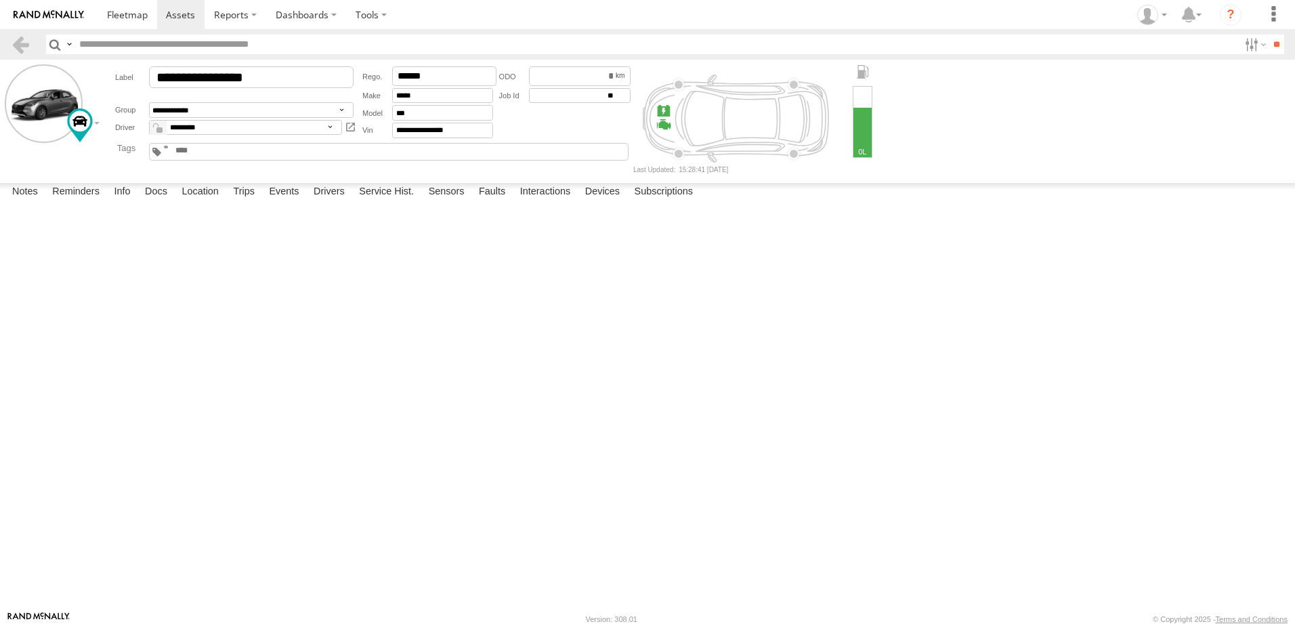
click at [0, 0] on div at bounding box center [0, 0] width 0 height 0
click at [155, 202] on label "Docs" at bounding box center [156, 192] width 36 height 19
click at [0, 0] on button at bounding box center [0, 0] width 0 height 0
type input "**********"
click at [27, 41] on link at bounding box center [21, 45] width 20 height 20
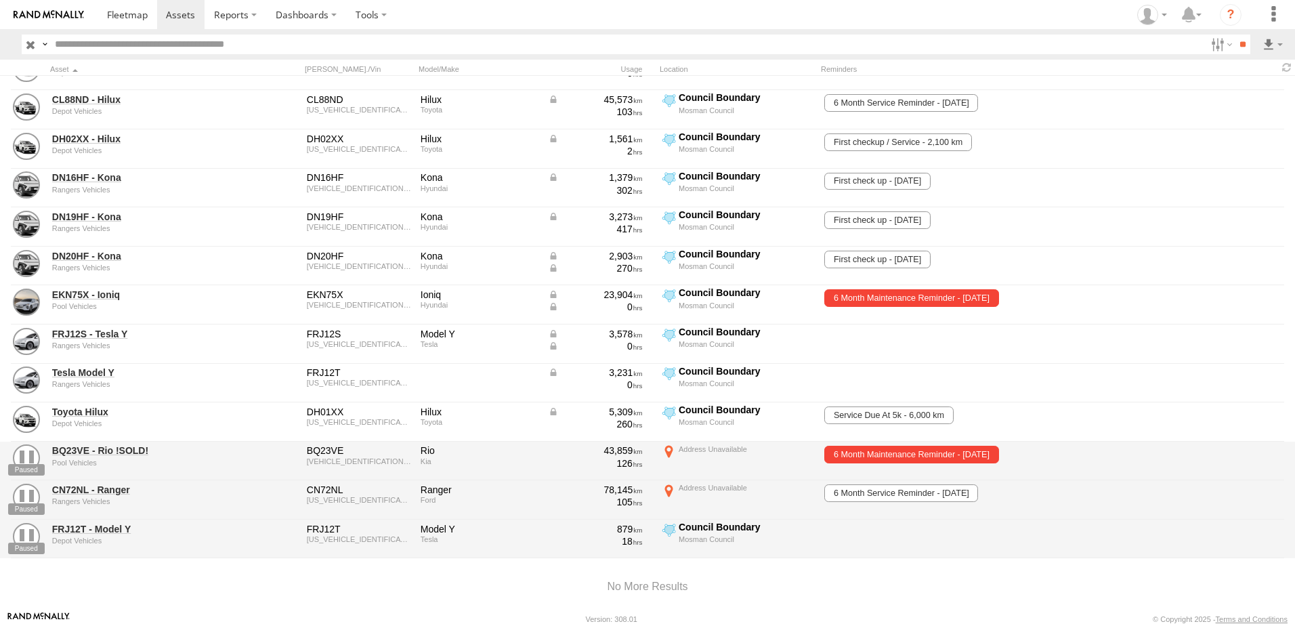
scroll to position [203, 0]
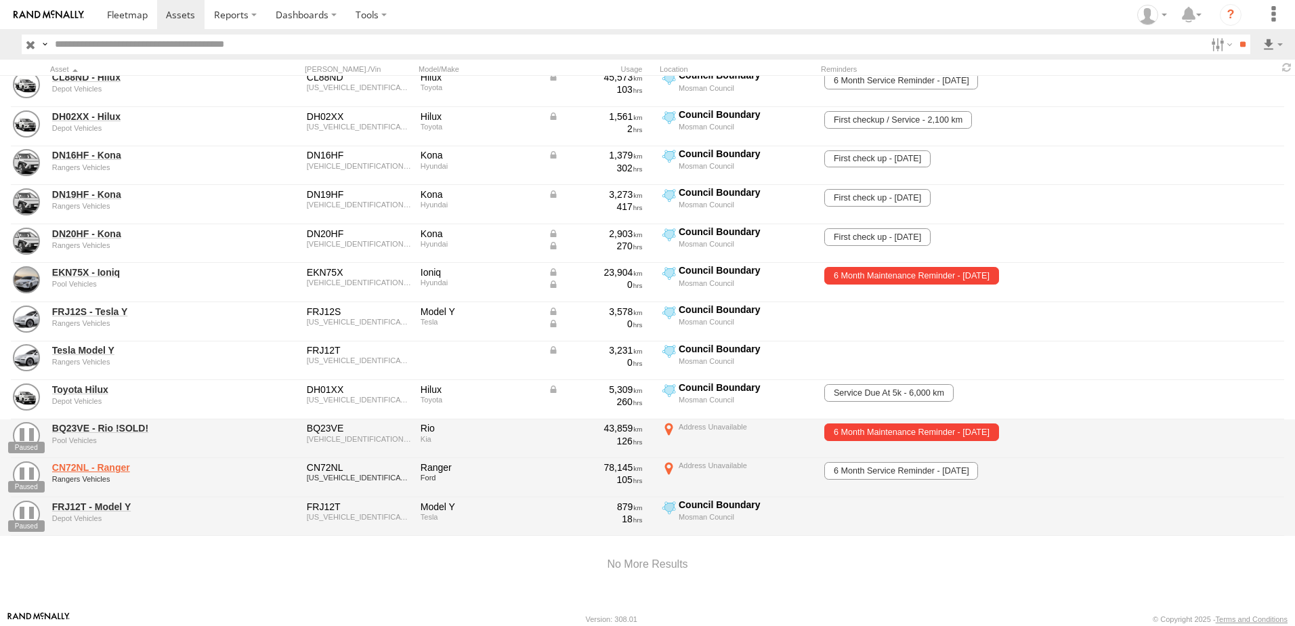
click at [85, 467] on link "CN72NL - Ranger" at bounding box center [145, 467] width 186 height 12
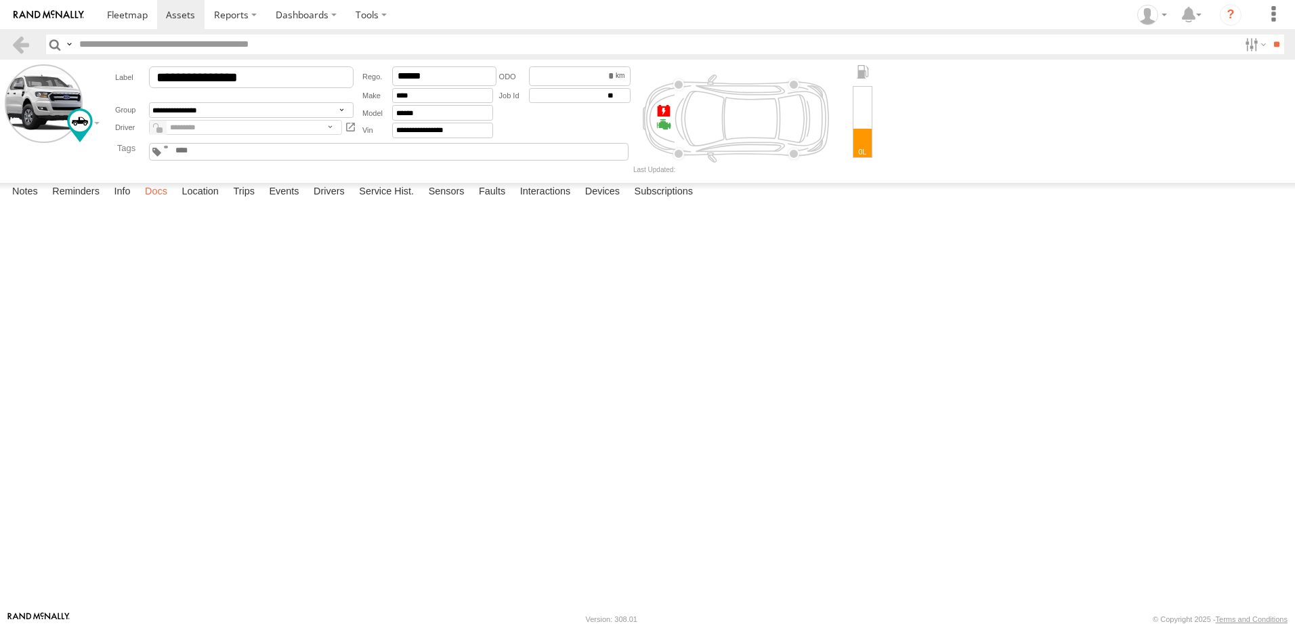
click at [161, 202] on label "Docs" at bounding box center [156, 192] width 36 height 19
click at [0, 0] on button at bounding box center [0, 0] width 0 height 0
type input "**********"
click at [18, 44] on link at bounding box center [21, 45] width 20 height 20
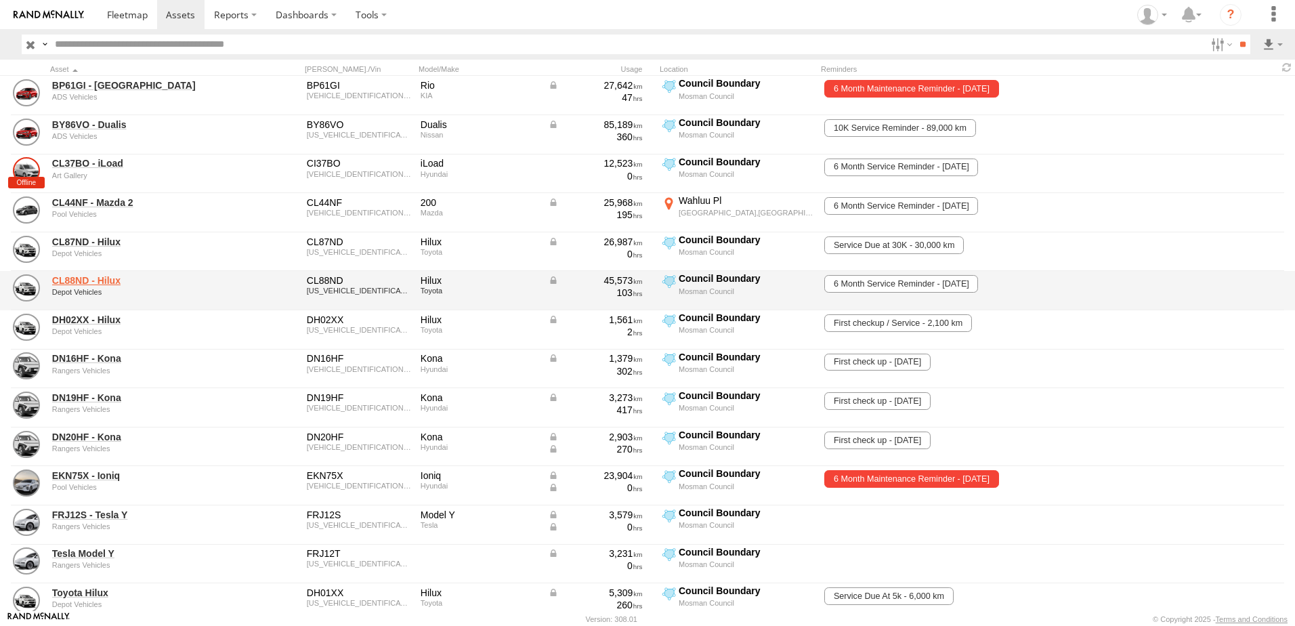
click at [88, 276] on link "CL88ND - Hilux" at bounding box center [145, 280] width 186 height 12
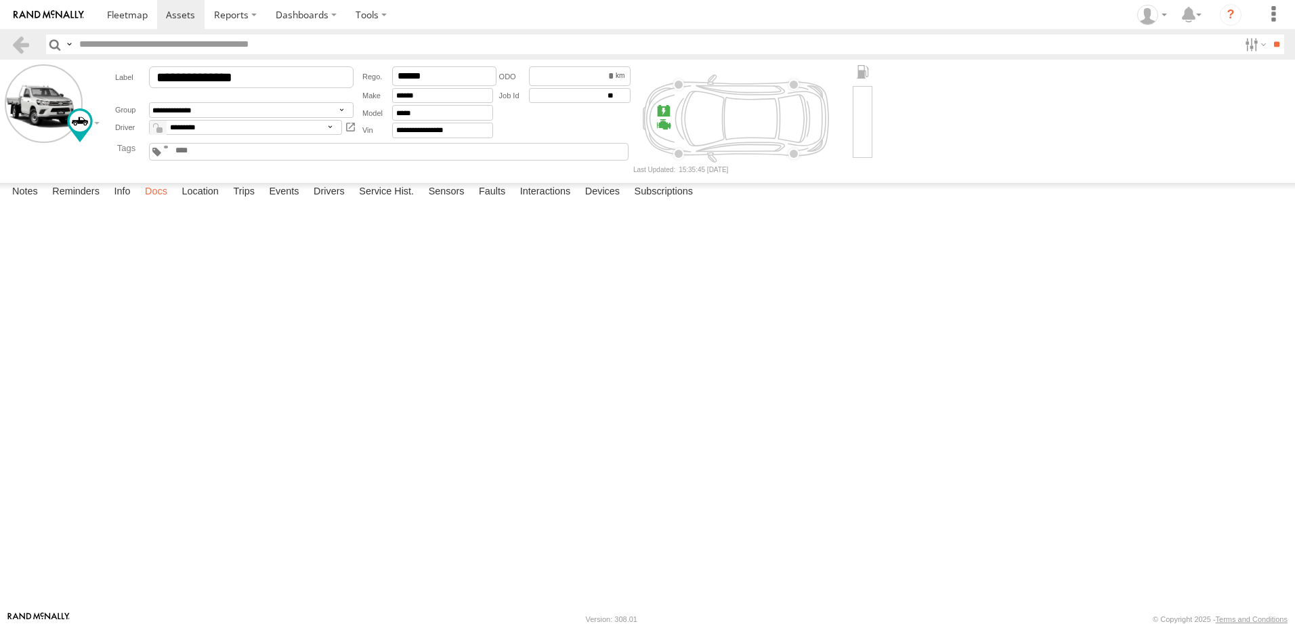
click at [156, 202] on label "Docs" at bounding box center [156, 192] width 36 height 19
click at [0, 0] on div at bounding box center [0, 0] width 0 height 0
click at [0, 0] on button at bounding box center [0, 0] width 0 height 0
type input "**********"
click at [24, 43] on link at bounding box center [21, 45] width 20 height 20
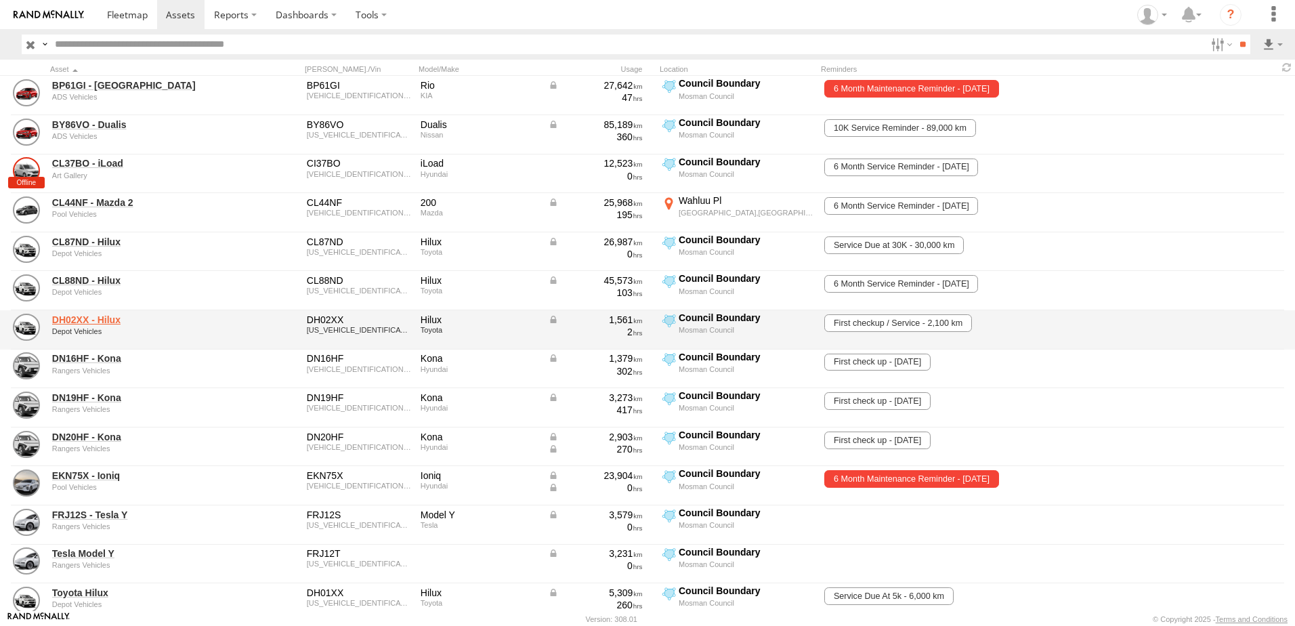
click at [109, 315] on link "DH02XX - Hilux" at bounding box center [145, 320] width 186 height 12
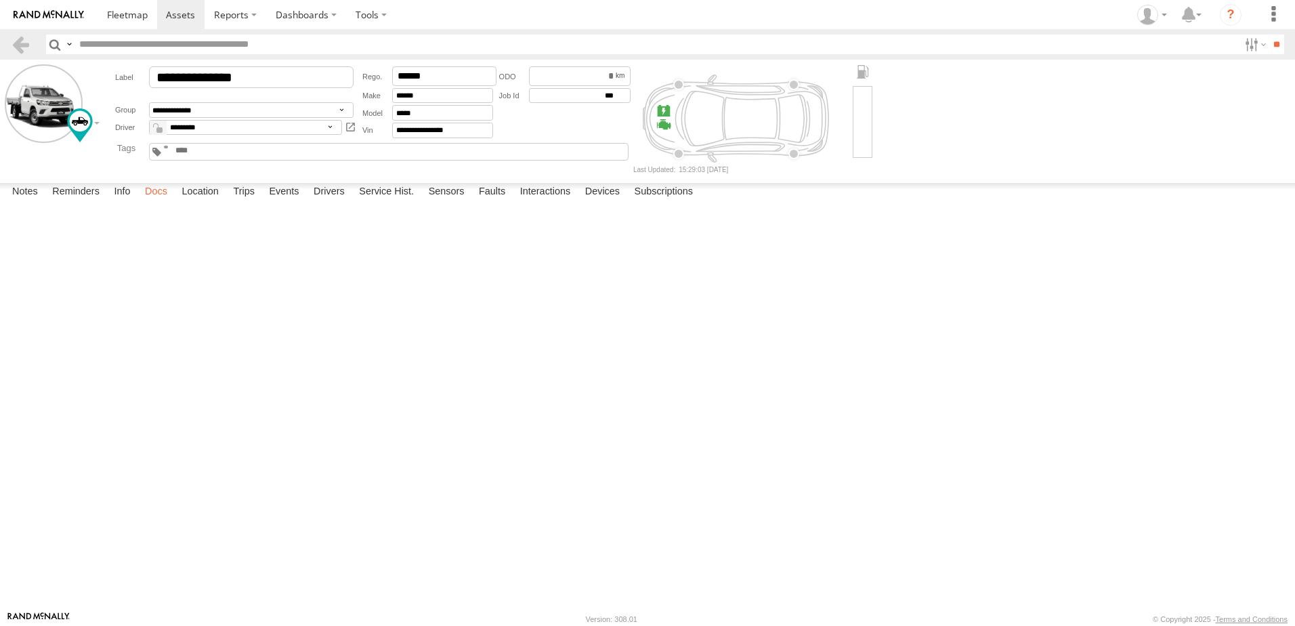
click at [153, 202] on label "Docs" at bounding box center [156, 192] width 36 height 19
click at [0, 0] on button at bounding box center [0, 0] width 0 height 0
type input "**********"
click at [9, 48] on header "Search Query Asset ID Asset Label Registration Manufacturer Model VIN Job ID" at bounding box center [647, 44] width 1295 height 30
click at [14, 48] on link at bounding box center [21, 45] width 20 height 20
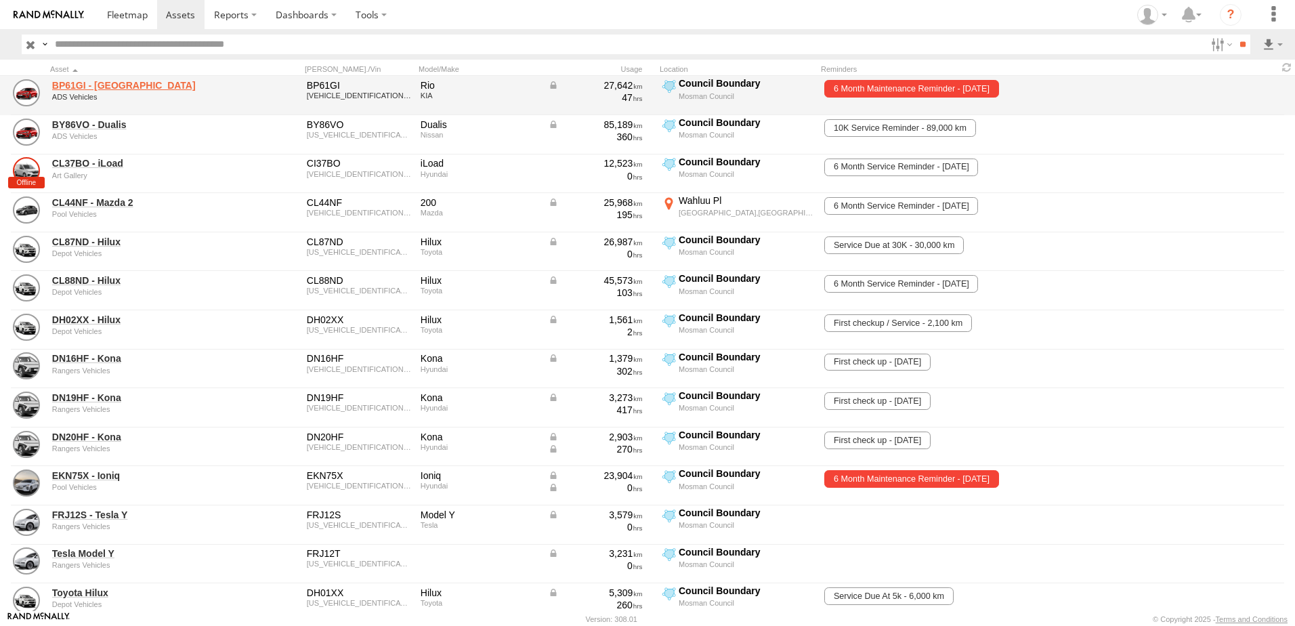
click at [106, 89] on link "BP61GI - [GEOGRAPHIC_DATA]" at bounding box center [145, 85] width 186 height 12
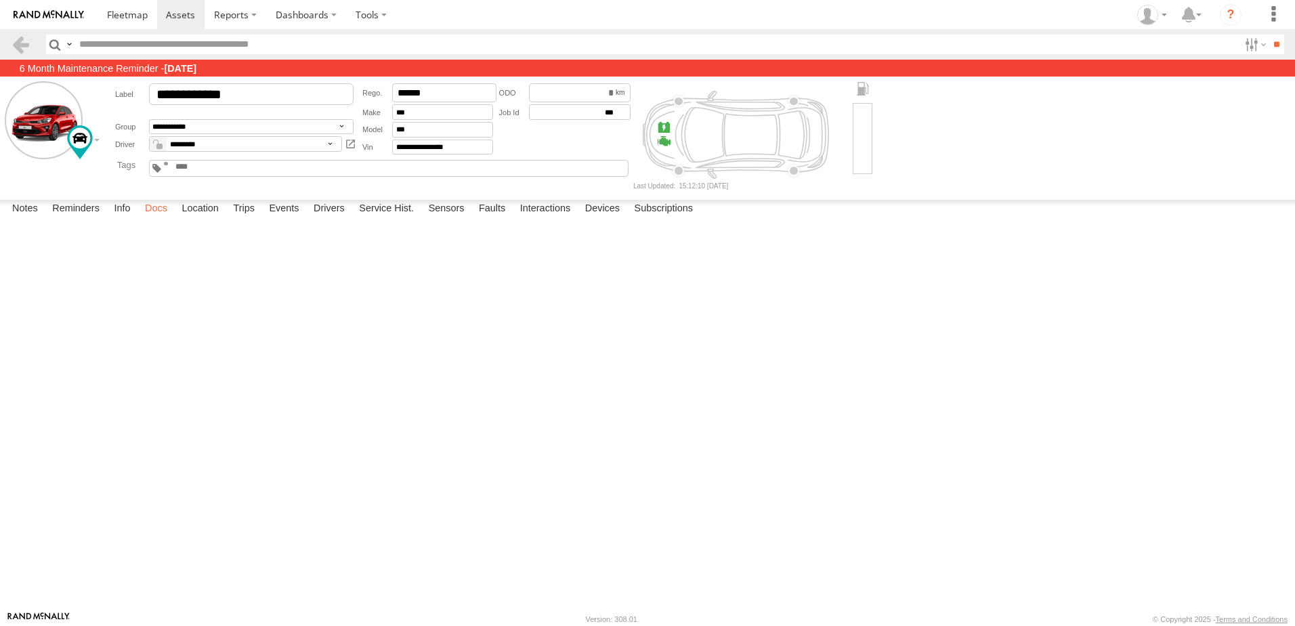
click at [161, 219] on label "Docs" at bounding box center [156, 209] width 36 height 19
click at [0, 0] on button at bounding box center [0, 0] width 0 height 0
type input "**********"
click at [14, 35] on link at bounding box center [21, 45] width 20 height 20
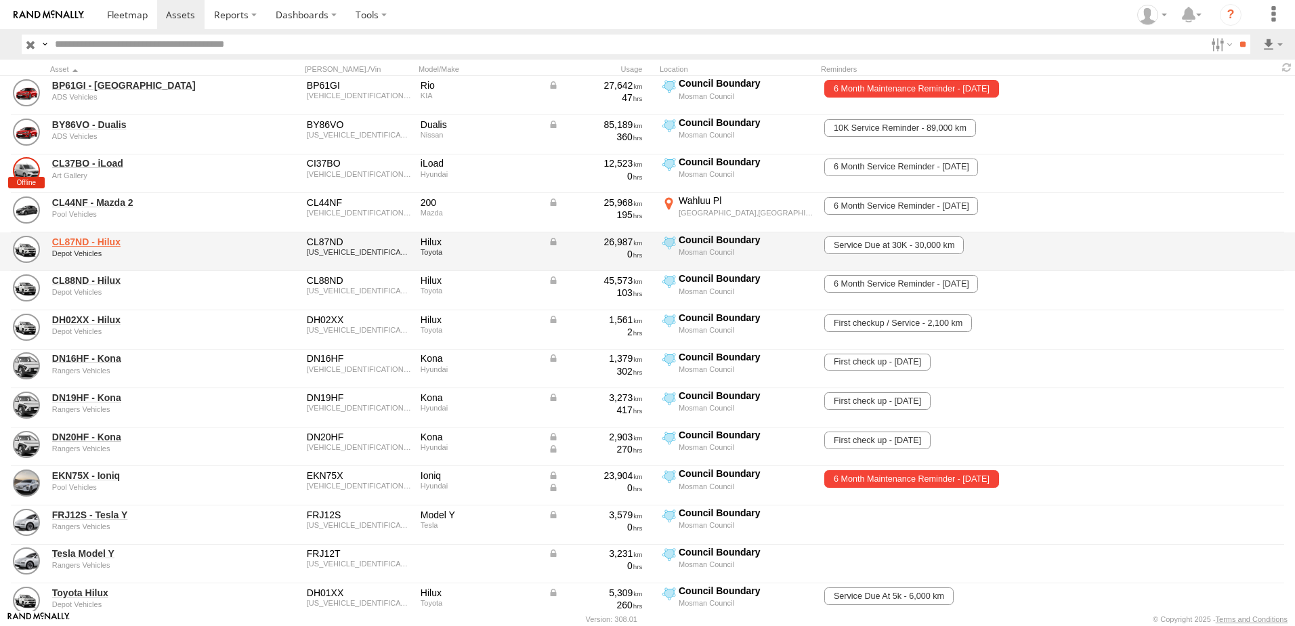
click at [64, 243] on link "CL87ND - Hilux" at bounding box center [145, 242] width 186 height 12
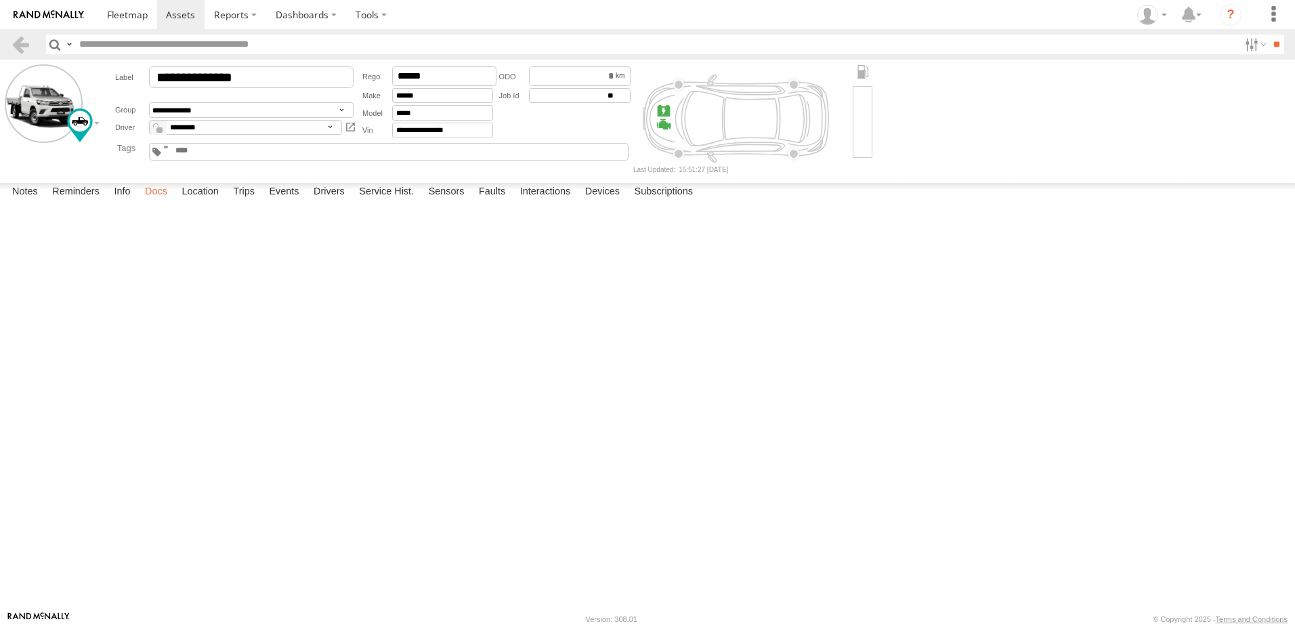
click at [161, 202] on label "Docs" at bounding box center [156, 192] width 36 height 19
click at [0, 0] on div "to upload" at bounding box center [0, 0] width 0 height 0
click at [0, 0] on button at bounding box center [0, 0] width 0 height 0
type input "**********"
click at [22, 50] on link at bounding box center [21, 45] width 20 height 20
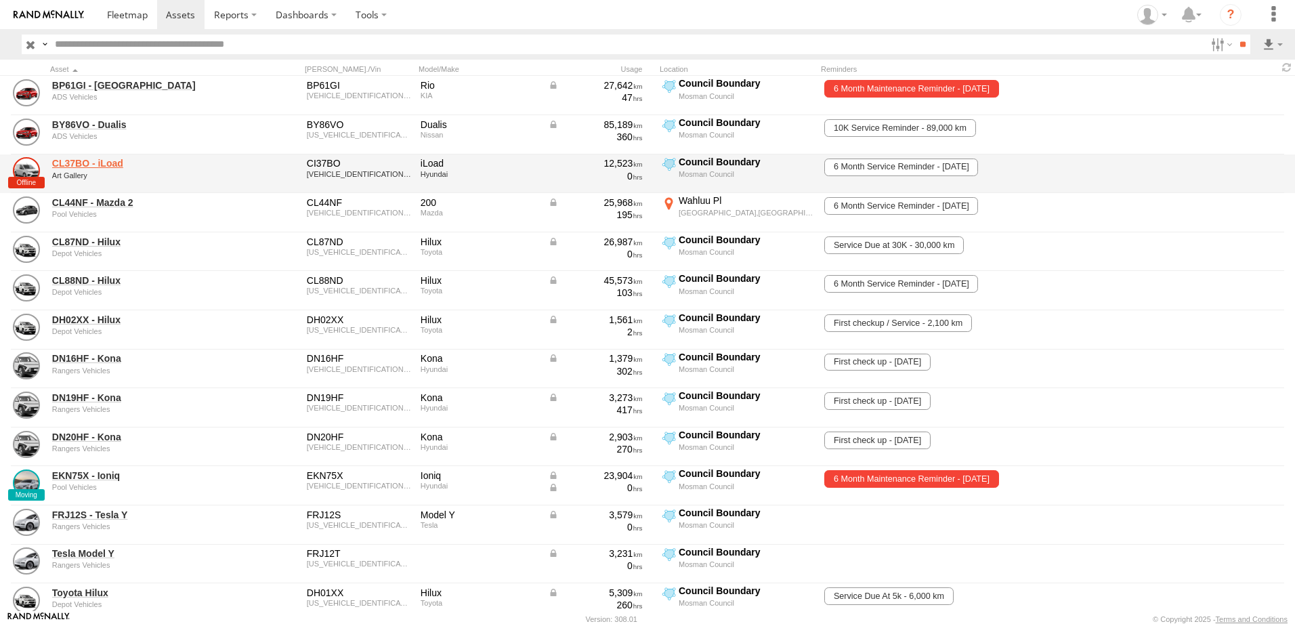
click at [94, 162] on link "CL37BO - iLoad" at bounding box center [145, 163] width 186 height 12
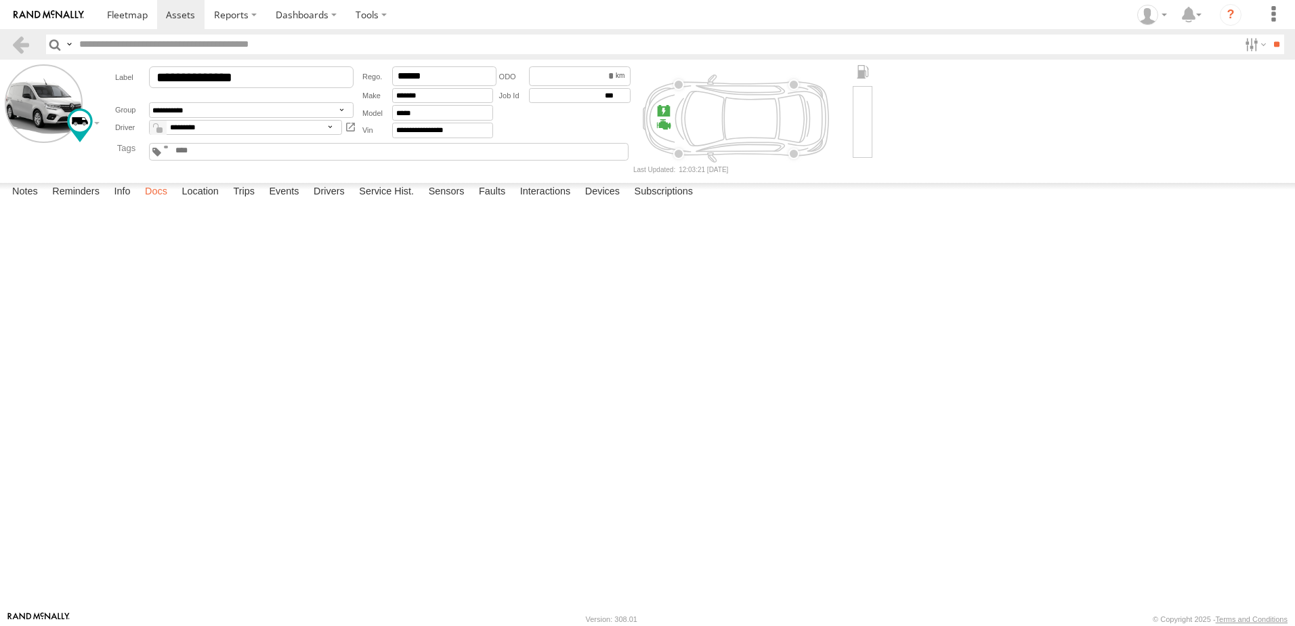
click at [168, 202] on label "Docs" at bounding box center [156, 192] width 36 height 19
click at [0, 0] on button at bounding box center [0, 0] width 0 height 0
type input "**********"
click at [0, 0] on input "**********" at bounding box center [0, 0] width 0 height 0
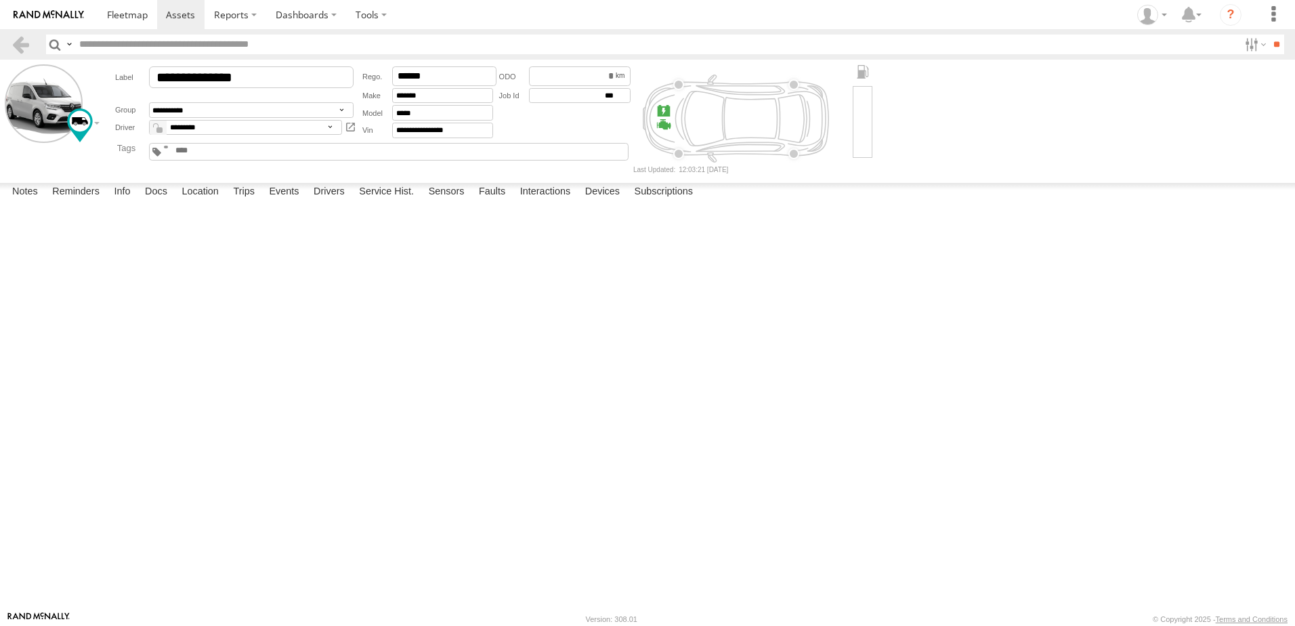
click at [0, 0] on div "**********" at bounding box center [0, 0] width 0 height 0
click at [27, 49] on link at bounding box center [21, 45] width 20 height 20
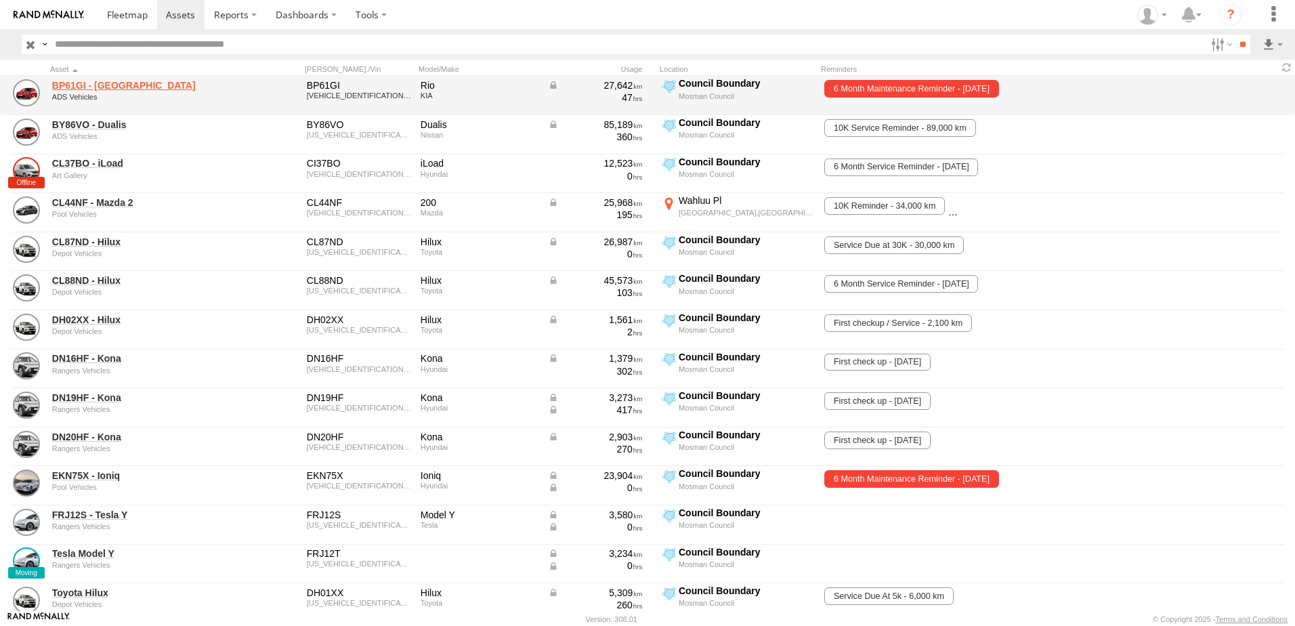
click at [95, 81] on link "BP61GI - Rio" at bounding box center [145, 85] width 186 height 12
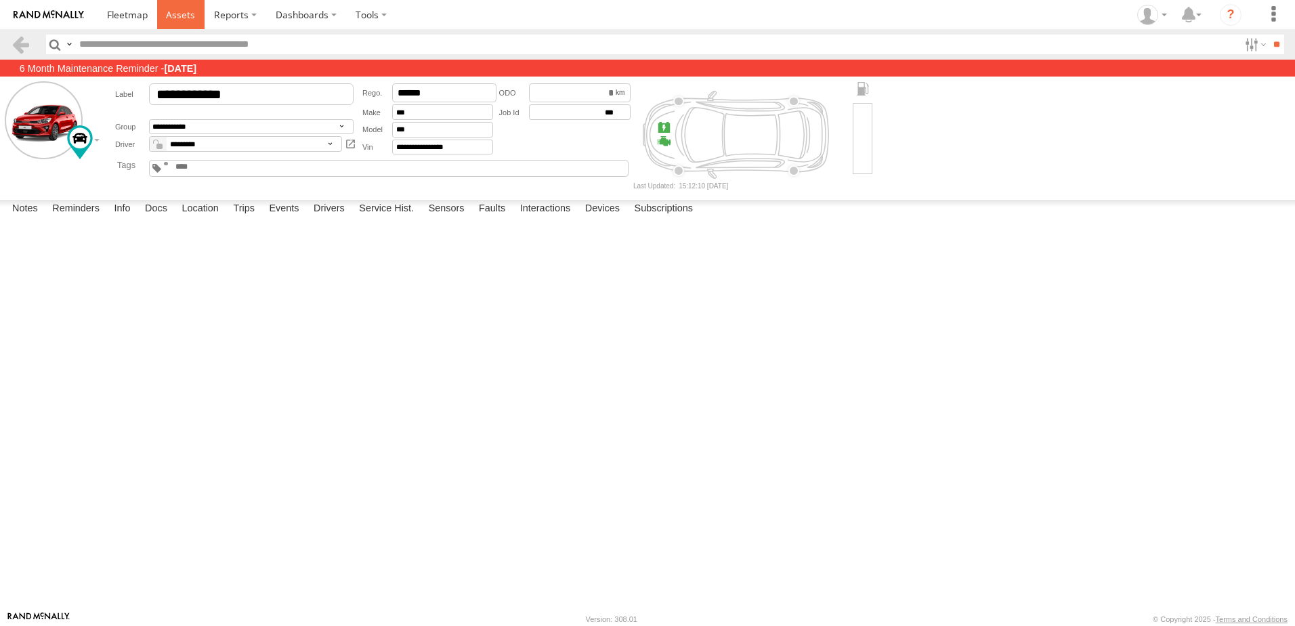
click at [193, 14] on span at bounding box center [180, 14] width 29 height 13
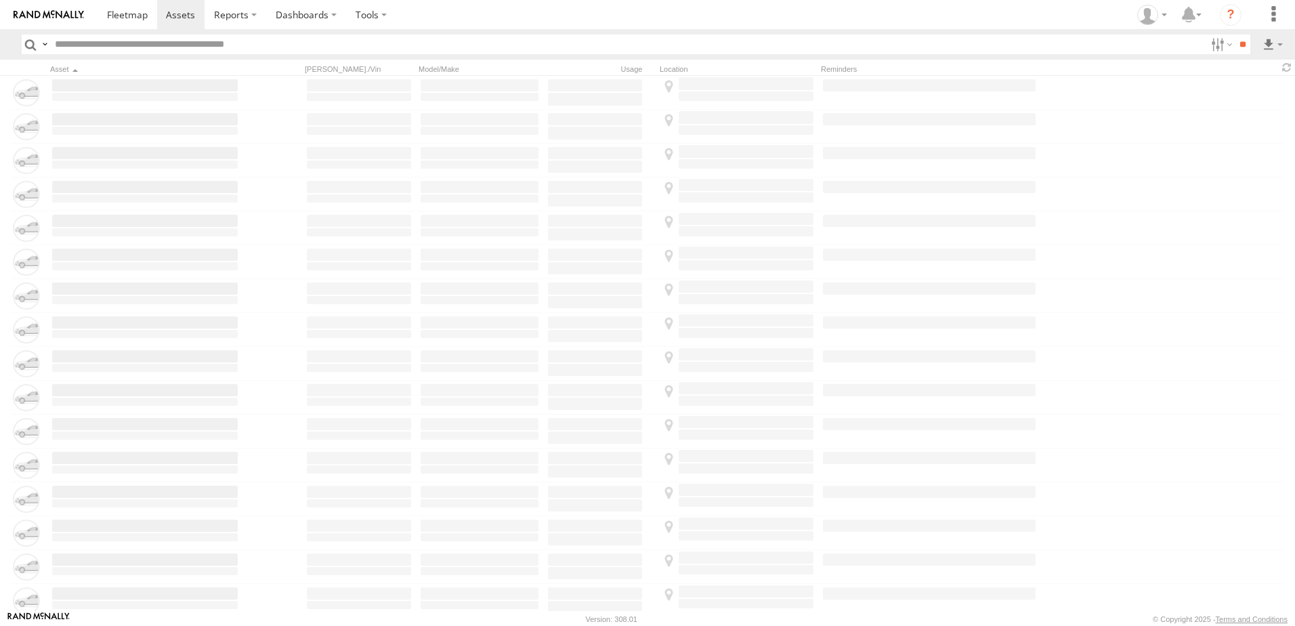
scroll to position [643, 0]
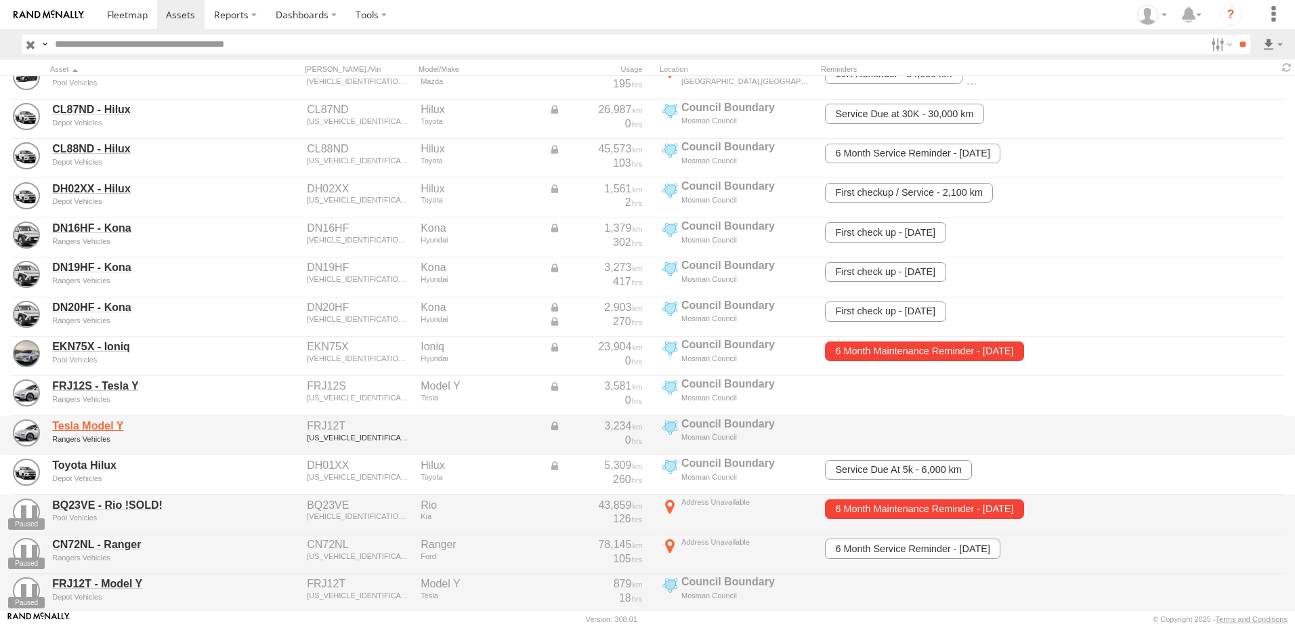
scroll to position [271, 0]
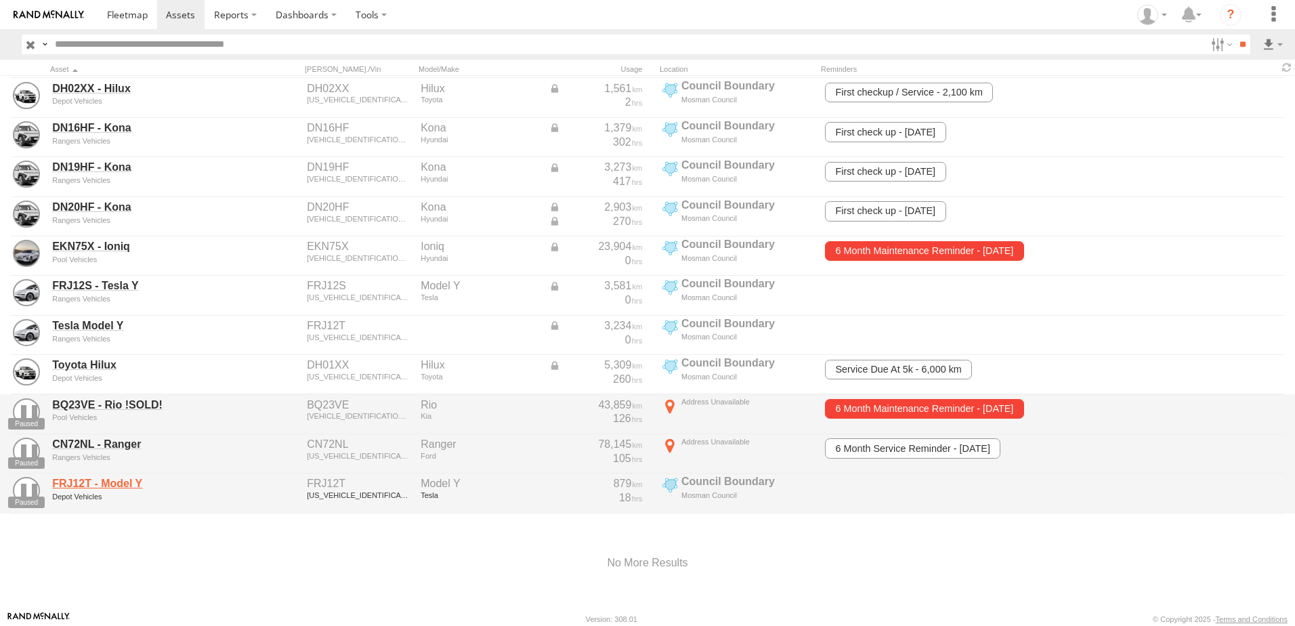
click at [110, 482] on link "FRJ12T - Model Y" at bounding box center [145, 484] width 186 height 14
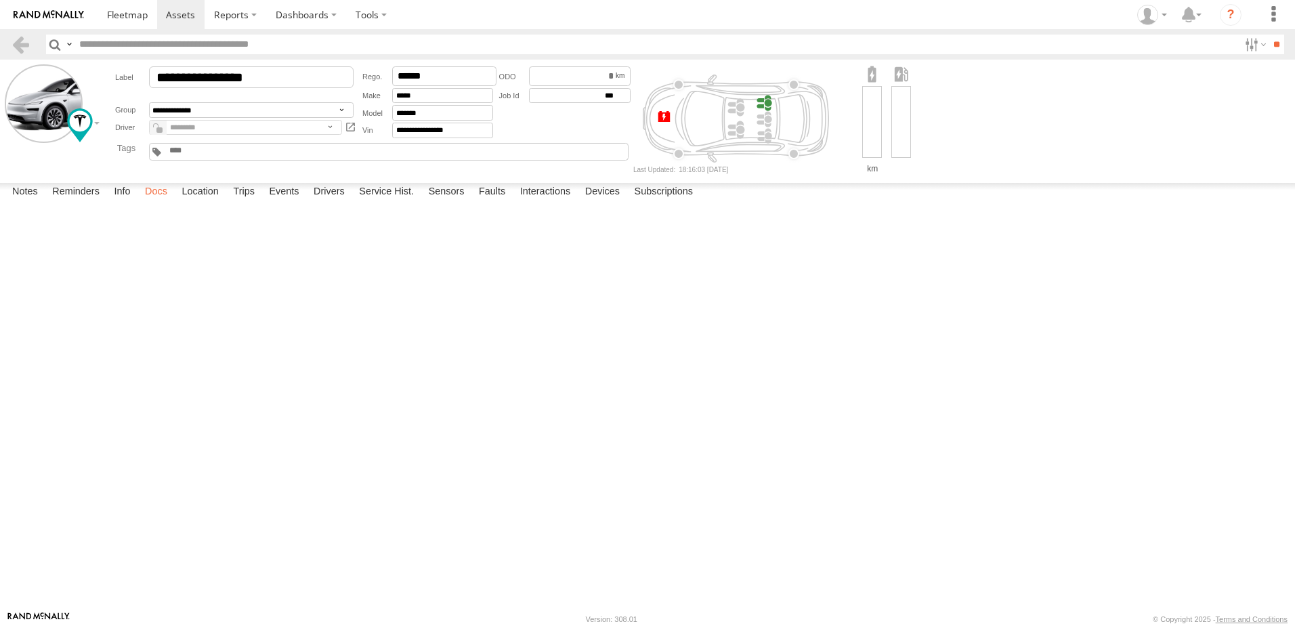
click at [164, 202] on label "Docs" at bounding box center [156, 192] width 36 height 19
click at [19, 202] on label "Notes" at bounding box center [24, 192] width 39 height 19
click at [64, 202] on label "Reminders" at bounding box center [75, 192] width 61 height 19
click at [1238, 22] on icon "?" at bounding box center [1231, 15] width 22 height 22
click at [1267, 13] on label at bounding box center [1274, 14] width 30 height 29
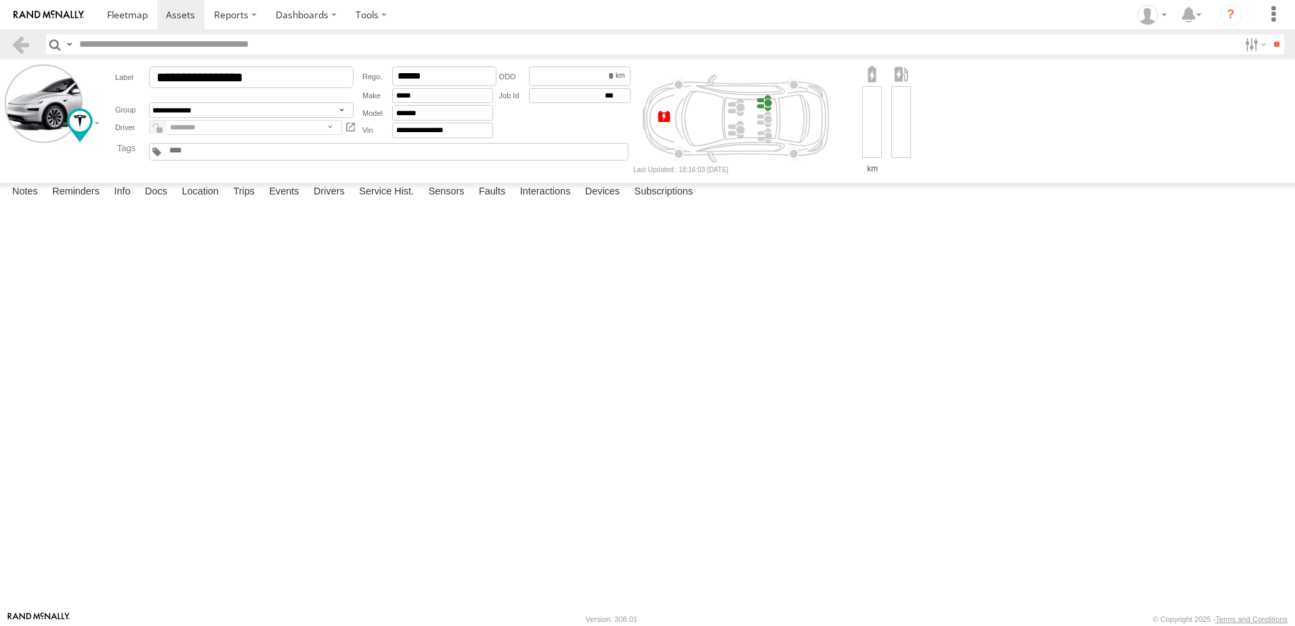
click at [1152, 121] on form "**********" at bounding box center [648, 118] width 1286 height 108
click at [1263, 13] on label at bounding box center [1274, 14] width 30 height 29
click at [1240, 110] on span at bounding box center [1233, 106] width 32 height 13
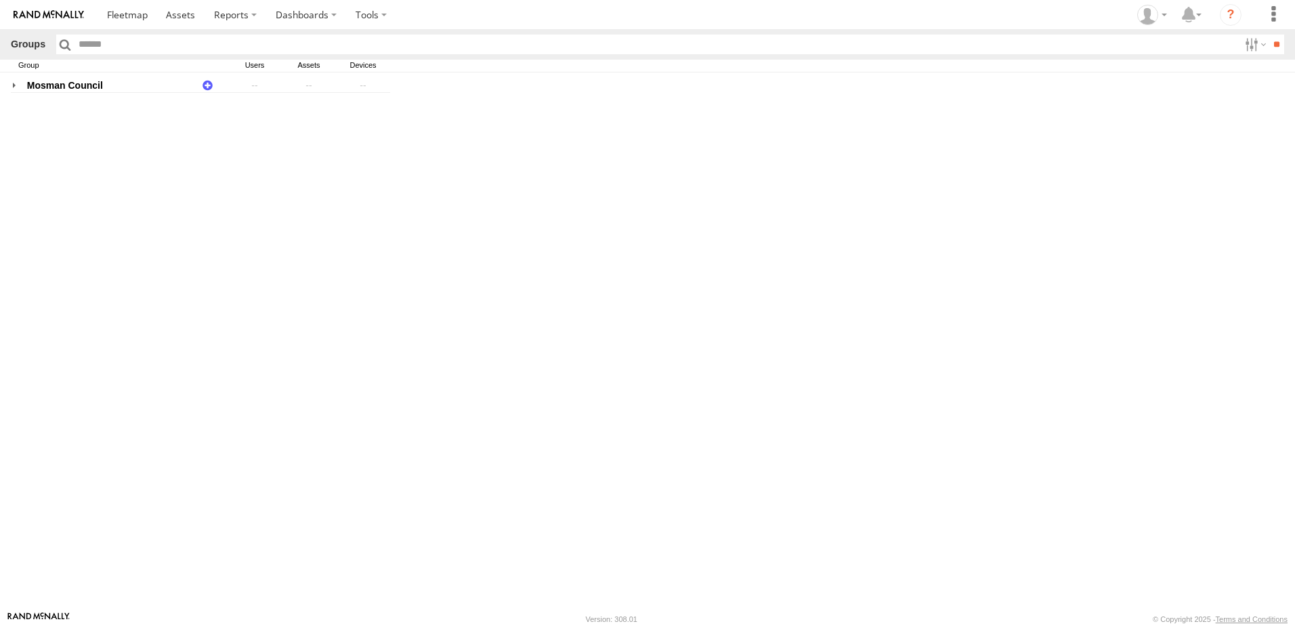
click at [0, 0] on input "**********" at bounding box center [0, 0] width 0 height 0
click at [0, 0] on link "3" at bounding box center [0, 0] width 0 height 0
click at [0, 0] on link "5" at bounding box center [0, 0] width 0 height 0
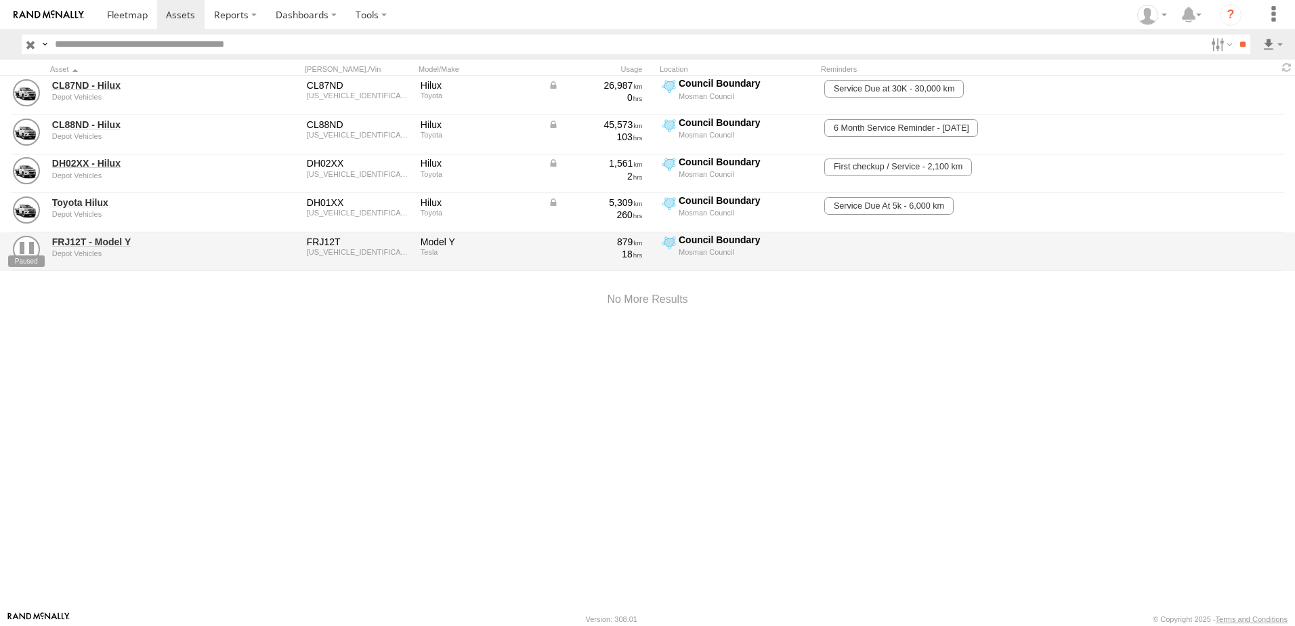
drag, startPoint x: 263, startPoint y: 258, endPoint x: 201, endPoint y: 296, distance: 72.4
click at [201, 296] on div at bounding box center [647, 300] width 1295 height 58
click at [86, 243] on link "FRJ12T - Model Y" at bounding box center [145, 242] width 186 height 12
click at [562, 260] on div "879 18" at bounding box center [600, 252] width 108 height 37
click at [98, 244] on link "FRJ12T - Model Y" at bounding box center [145, 242] width 186 height 12
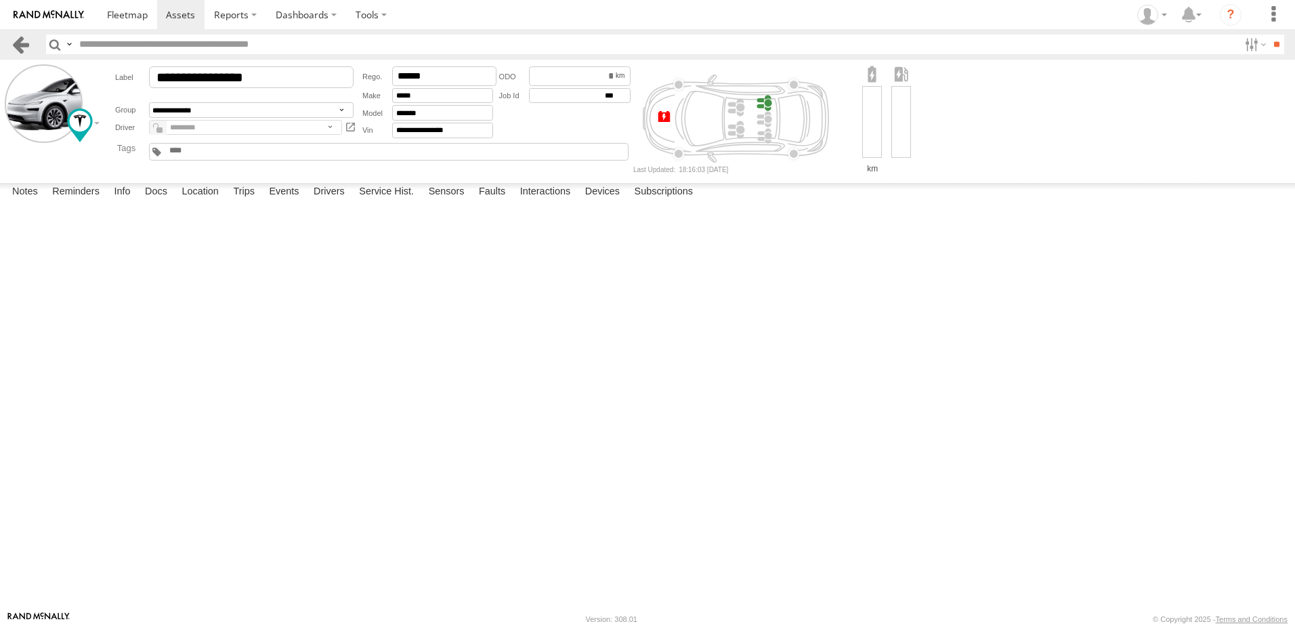
click at [15, 47] on link at bounding box center [21, 45] width 20 height 20
click at [179, 19] on span at bounding box center [180, 14] width 29 height 13
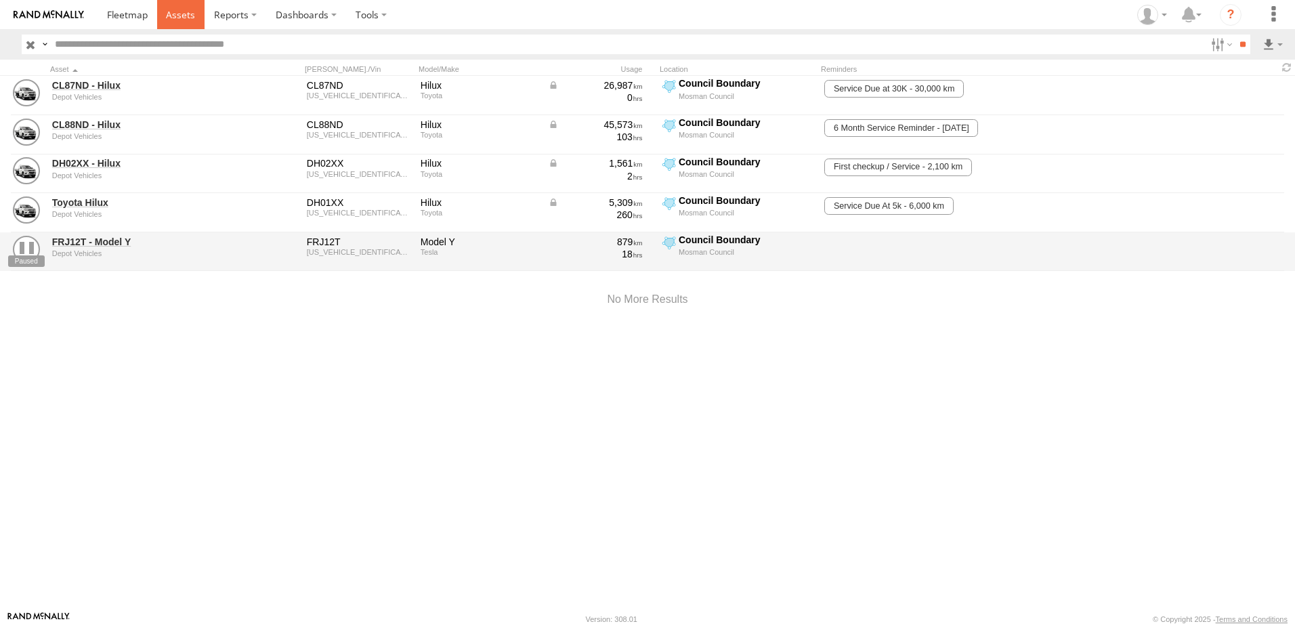
click at [188, 15] on span at bounding box center [180, 14] width 29 height 13
click at [30, 41] on input "button" at bounding box center [31, 45] width 18 height 20
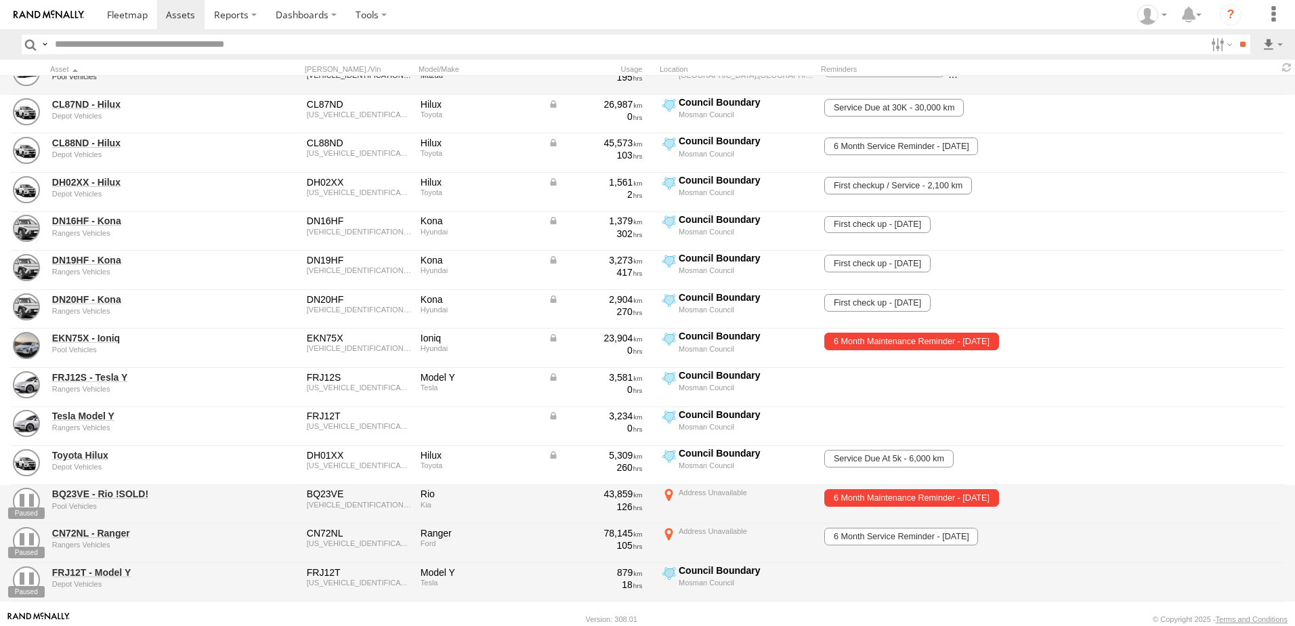
scroll to position [212, 0]
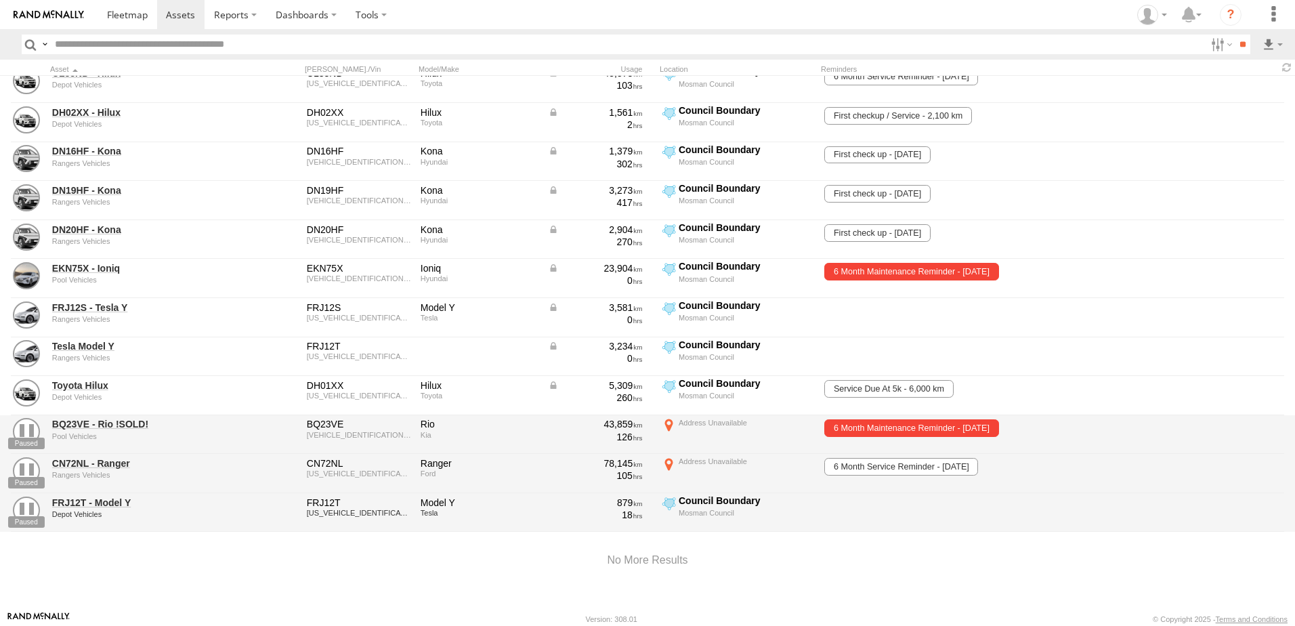
drag, startPoint x: 97, startPoint y: 501, endPoint x: 75, endPoint y: 509, distance: 23.8
click at [75, 510] on div "Depot Vehicles" at bounding box center [145, 514] width 186 height 8
click at [75, 501] on link "FRJ12T - Model Y" at bounding box center [145, 503] width 186 height 12
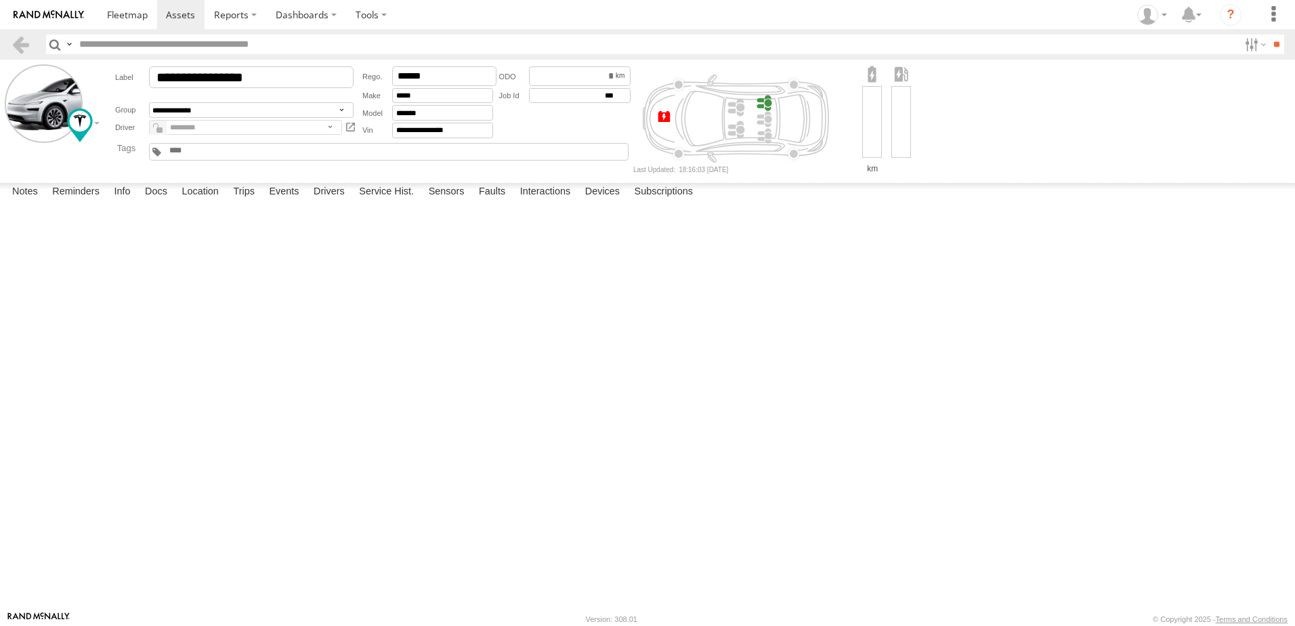
drag, startPoint x: 283, startPoint y: 167, endPoint x: 881, endPoint y: 135, distance: 599.0
click at [881, 135] on div at bounding box center [872, 118] width 29 height 108
click at [891, 129] on div at bounding box center [901, 121] width 20 height 71
click at [0, 0] on div "Status" at bounding box center [0, 0] width 0 height 0
click at [603, 202] on label "Devices" at bounding box center [602, 192] width 48 height 19
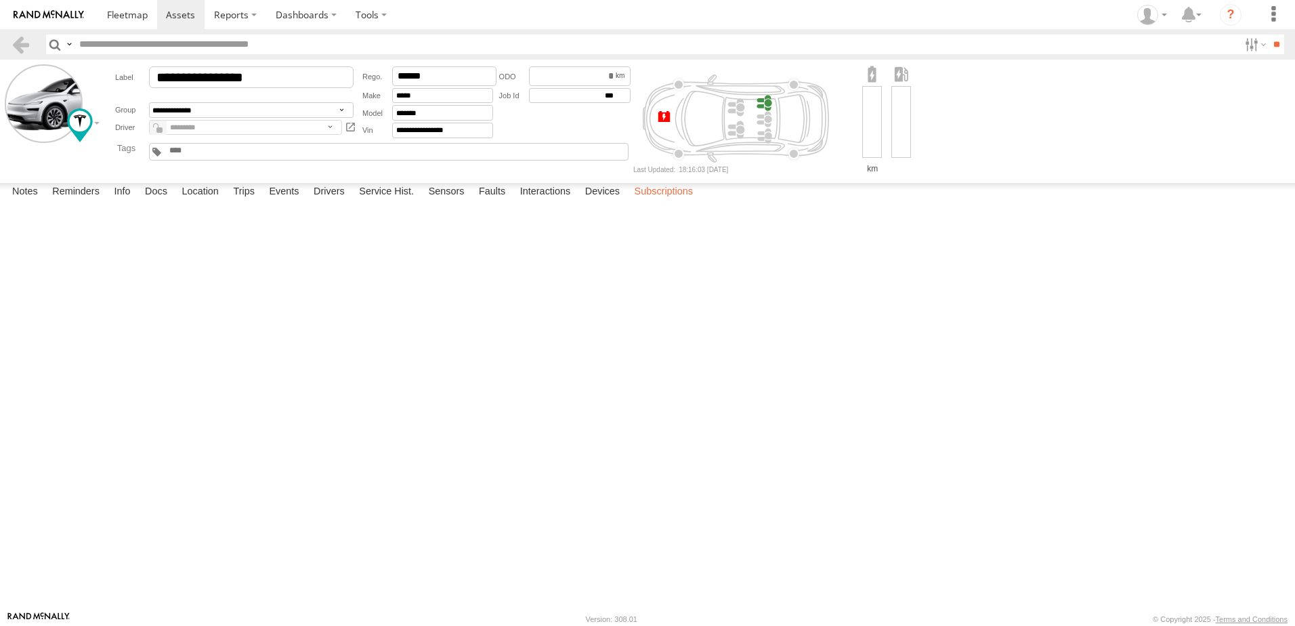
click at [665, 202] on label "Subscriptions" at bounding box center [664, 192] width 72 height 19
click at [608, 202] on label "Devices" at bounding box center [602, 192] width 48 height 19
click at [566, 202] on label "Interactions" at bounding box center [545, 192] width 64 height 19
click at [486, 202] on label "Faults" at bounding box center [492, 192] width 40 height 19
click at [435, 202] on label "Sensors" at bounding box center [446, 192] width 49 height 19
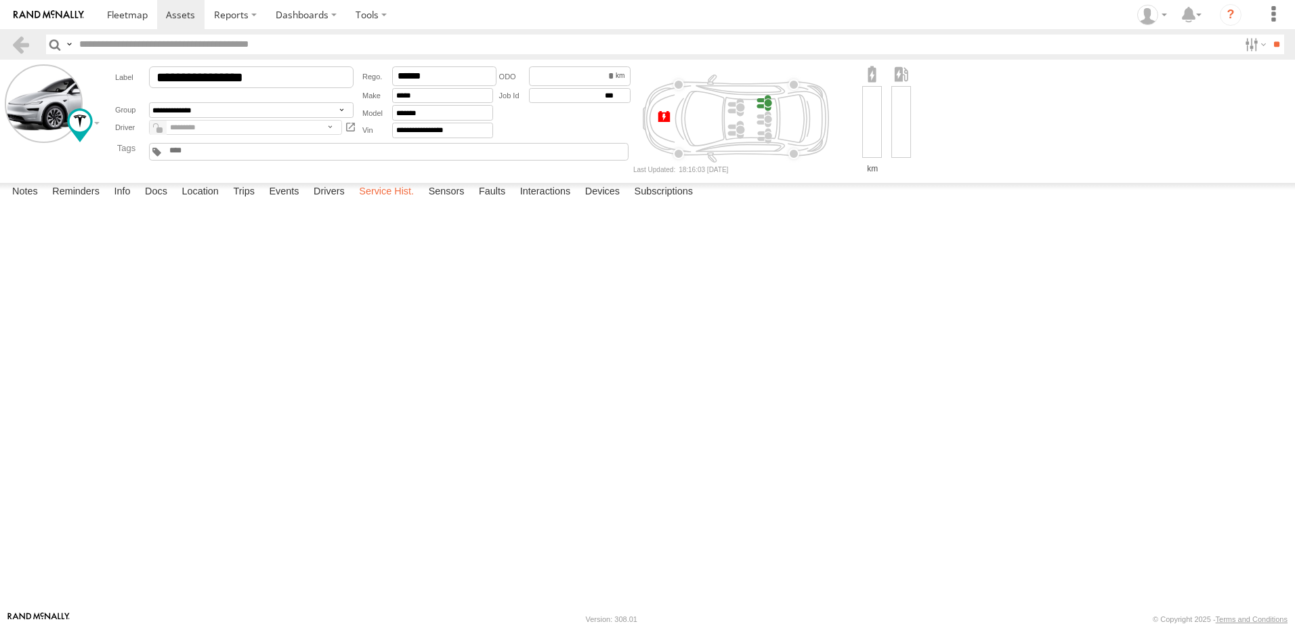
click at [405, 202] on label "Service Hist." at bounding box center [386, 192] width 68 height 19
click at [333, 202] on label "Drivers" at bounding box center [329, 192] width 45 height 19
click at [287, 202] on label "Events" at bounding box center [283, 192] width 43 height 19
click at [240, 202] on label "Trips" at bounding box center [243, 192] width 35 height 19
click at [224, 202] on label "Location" at bounding box center [200, 192] width 51 height 19
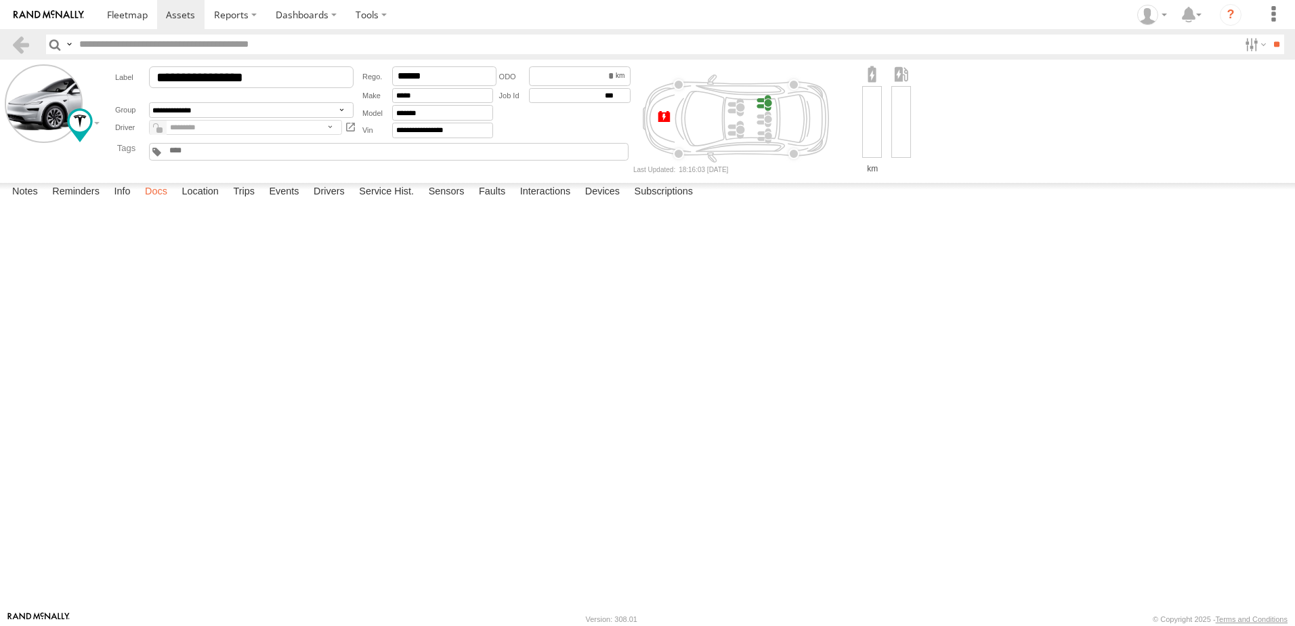
click at [165, 202] on label "Docs" at bounding box center [156, 192] width 36 height 19
click at [120, 202] on label "Info" at bounding box center [122, 192] width 30 height 19
click at [75, 202] on label "Reminders" at bounding box center [75, 192] width 61 height 19
click at [43, 202] on label "Notes" at bounding box center [24, 192] width 39 height 19
click at [331, 176] on main "**********" at bounding box center [647, 335] width 1295 height 551
